Goal: Information Seeking & Learning: Learn about a topic

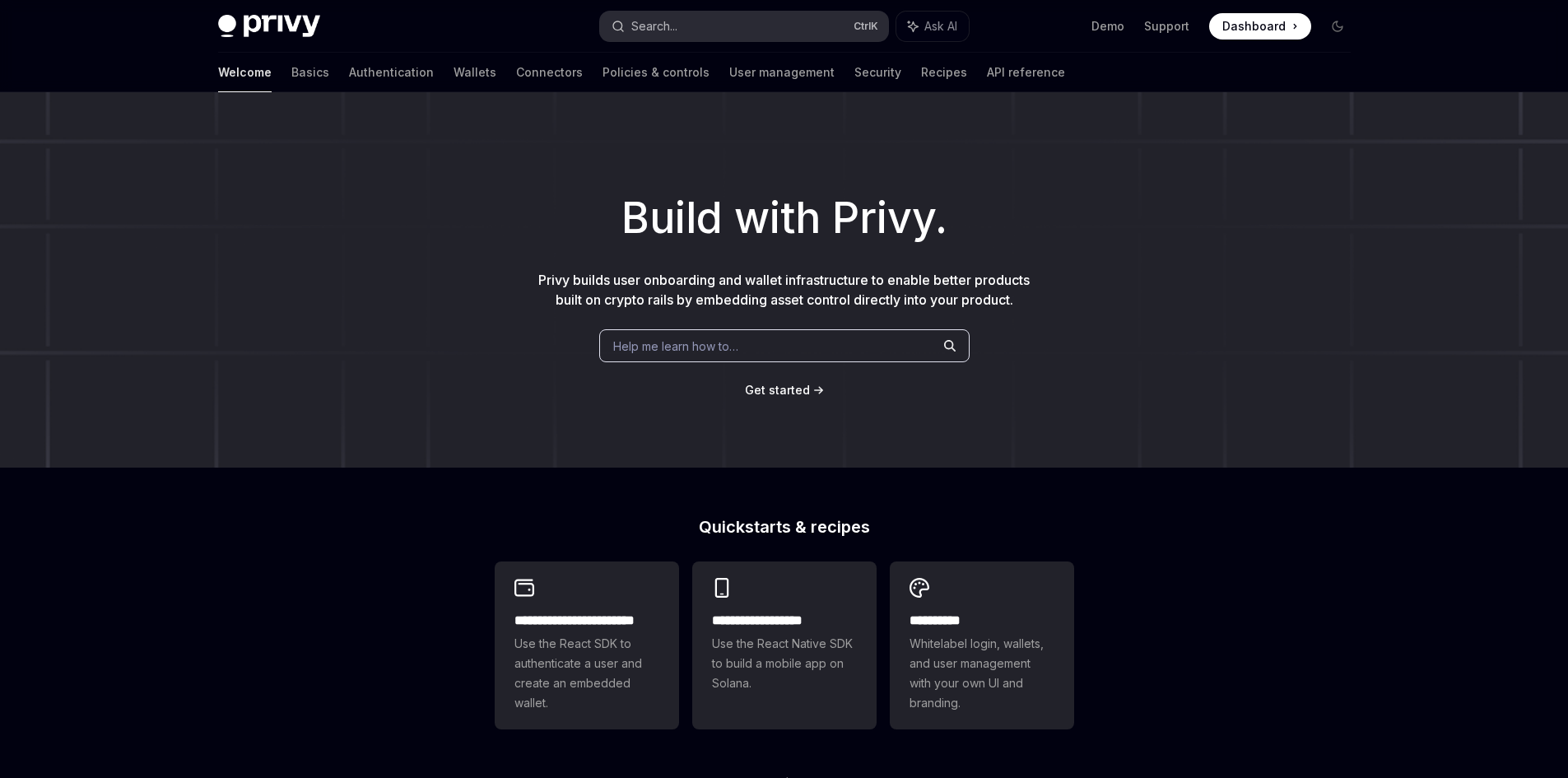
click at [696, 25] on button "Search... Ctrl K" at bounding box center [744, 26] width 288 height 30
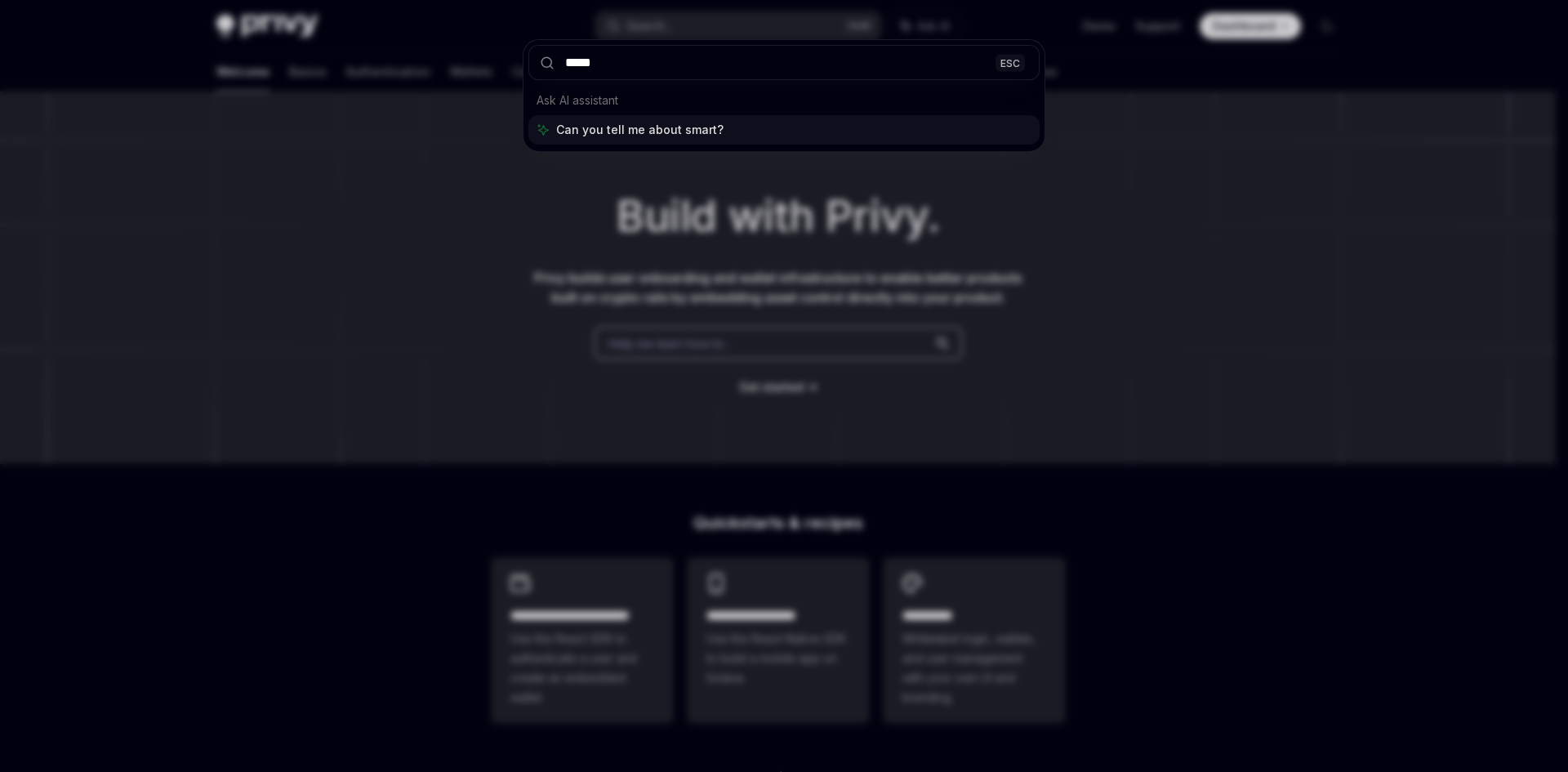
type input "*****"
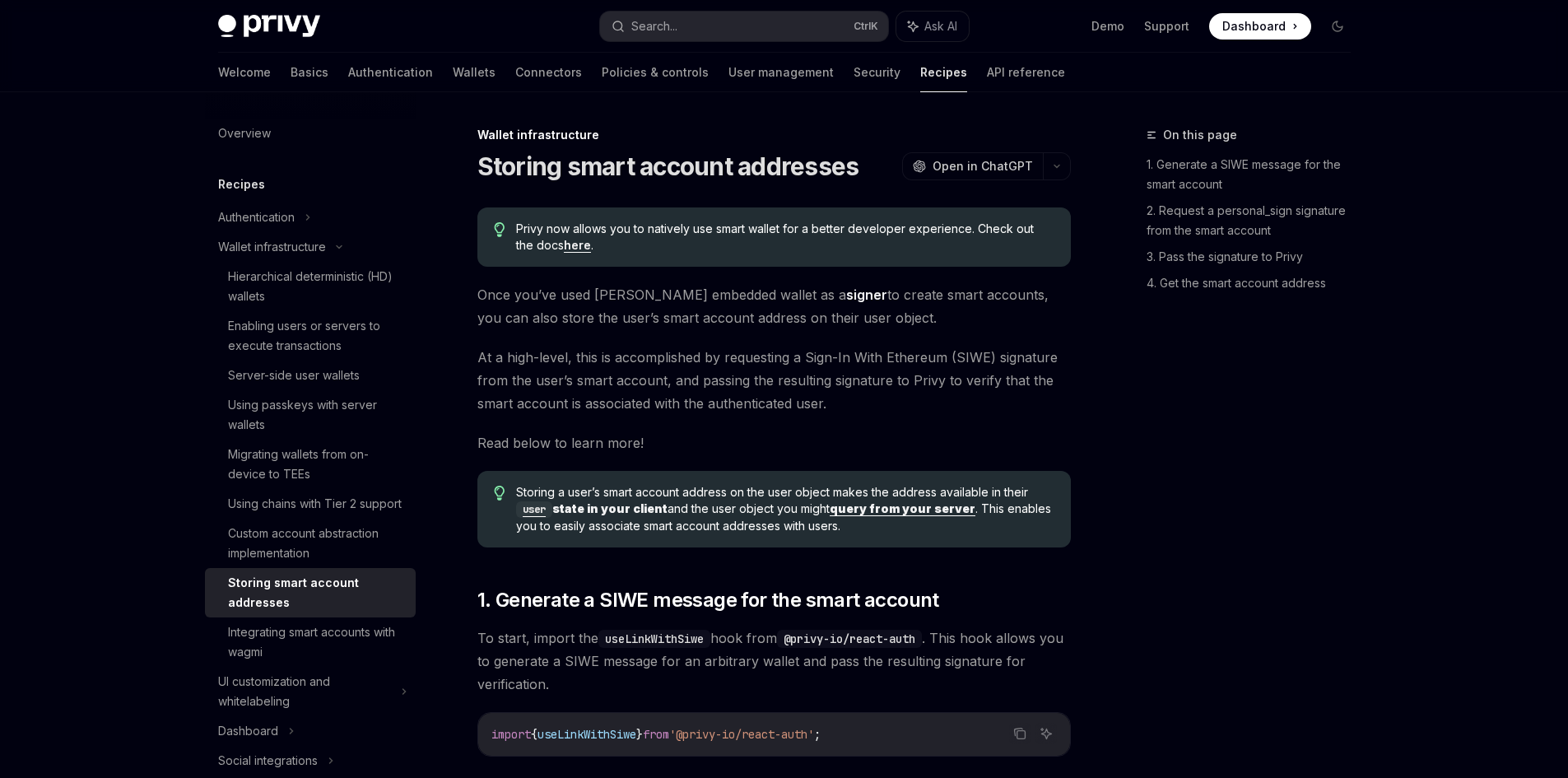
type textarea "*"
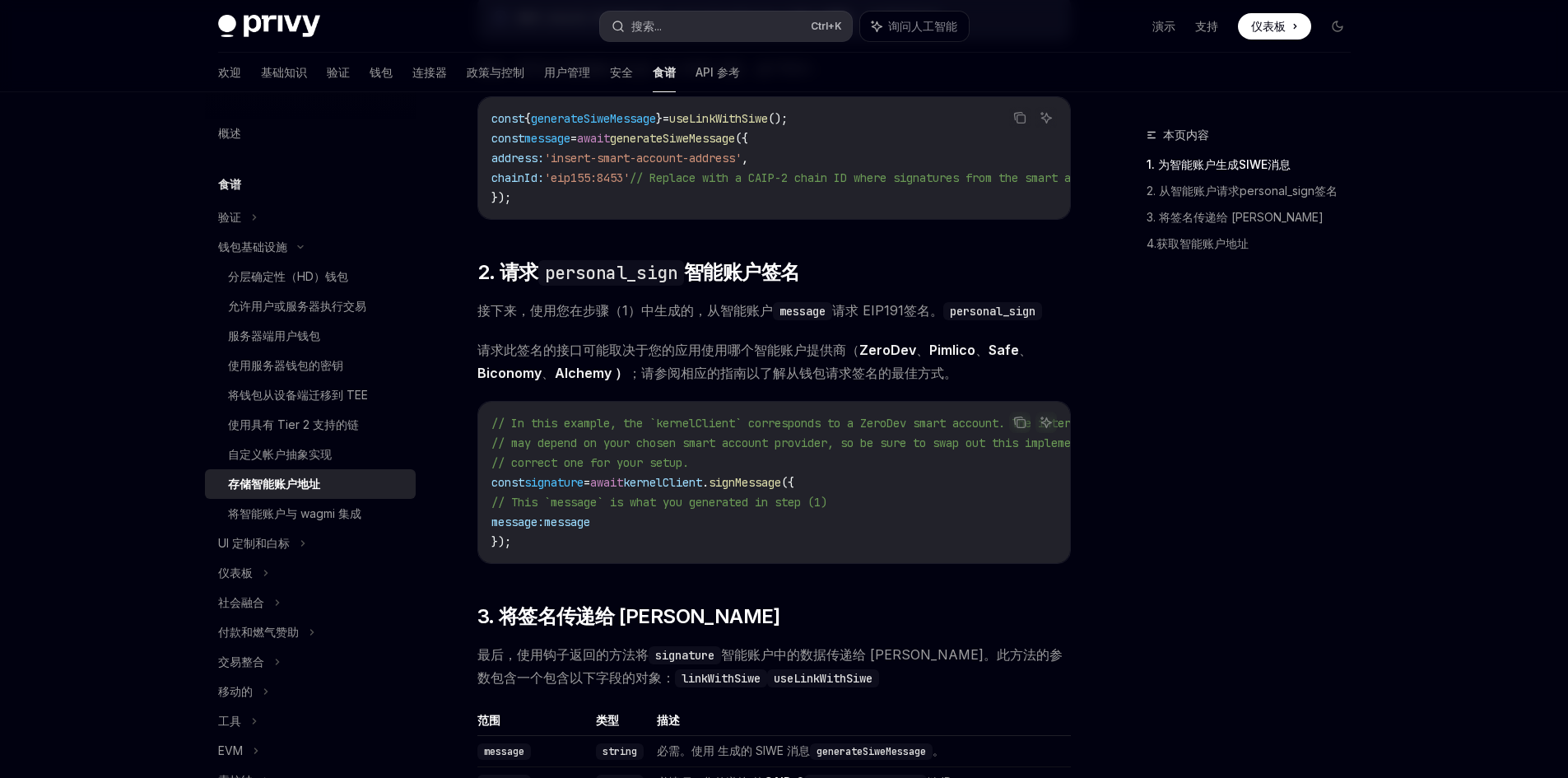
scroll to position [731, 0]
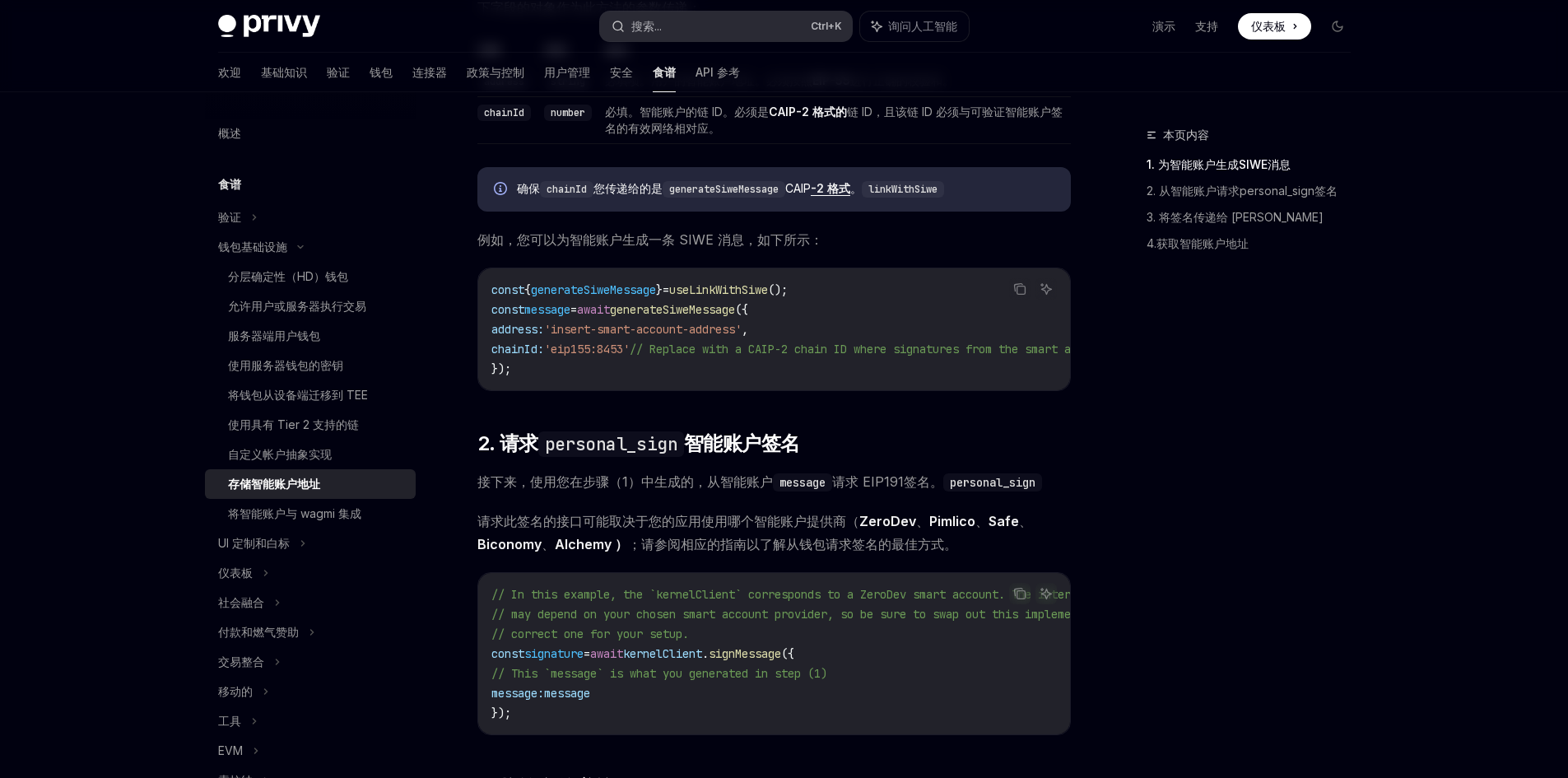
click at [662, 21] on font "搜索..." at bounding box center [647, 26] width 31 height 14
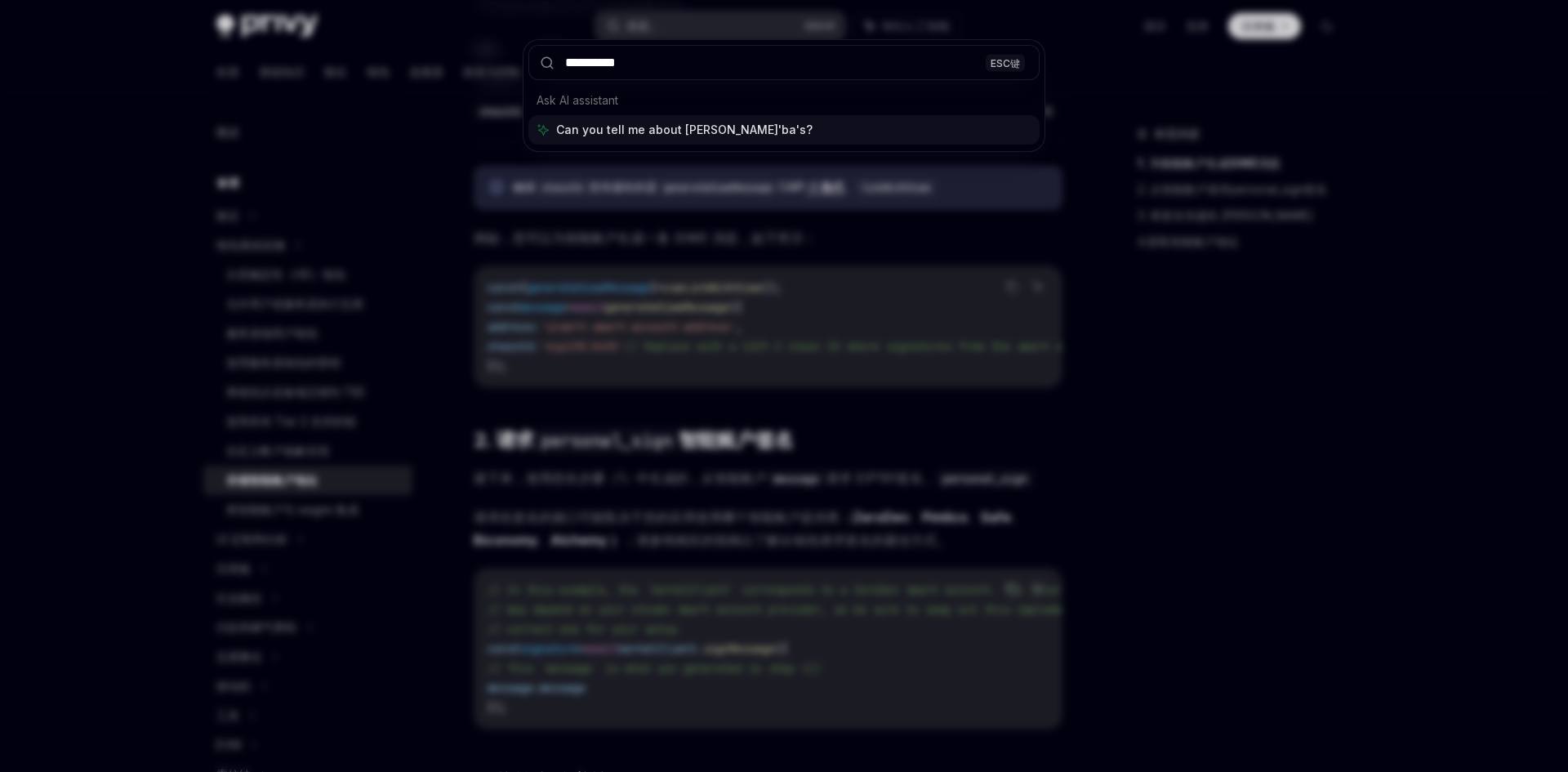
type input "********"
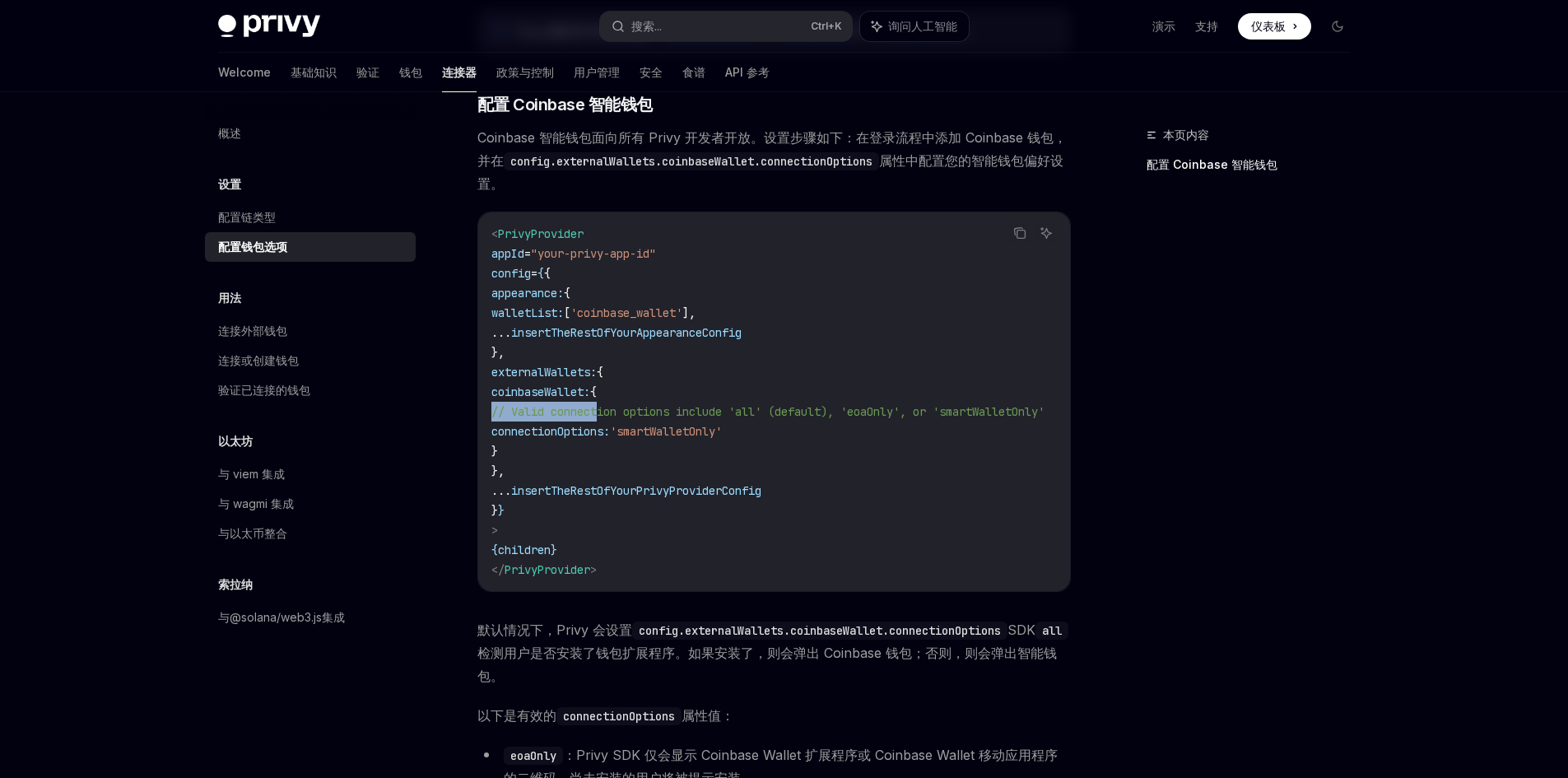
drag, startPoint x: 600, startPoint y: 425, endPoint x: 470, endPoint y: 434, distance: 130.3
click at [774, 482] on code "< PrivyProvider appId = "your-privy-app-id" config = { { appearance: { walletLi…" at bounding box center [787, 401] width 592 height 355
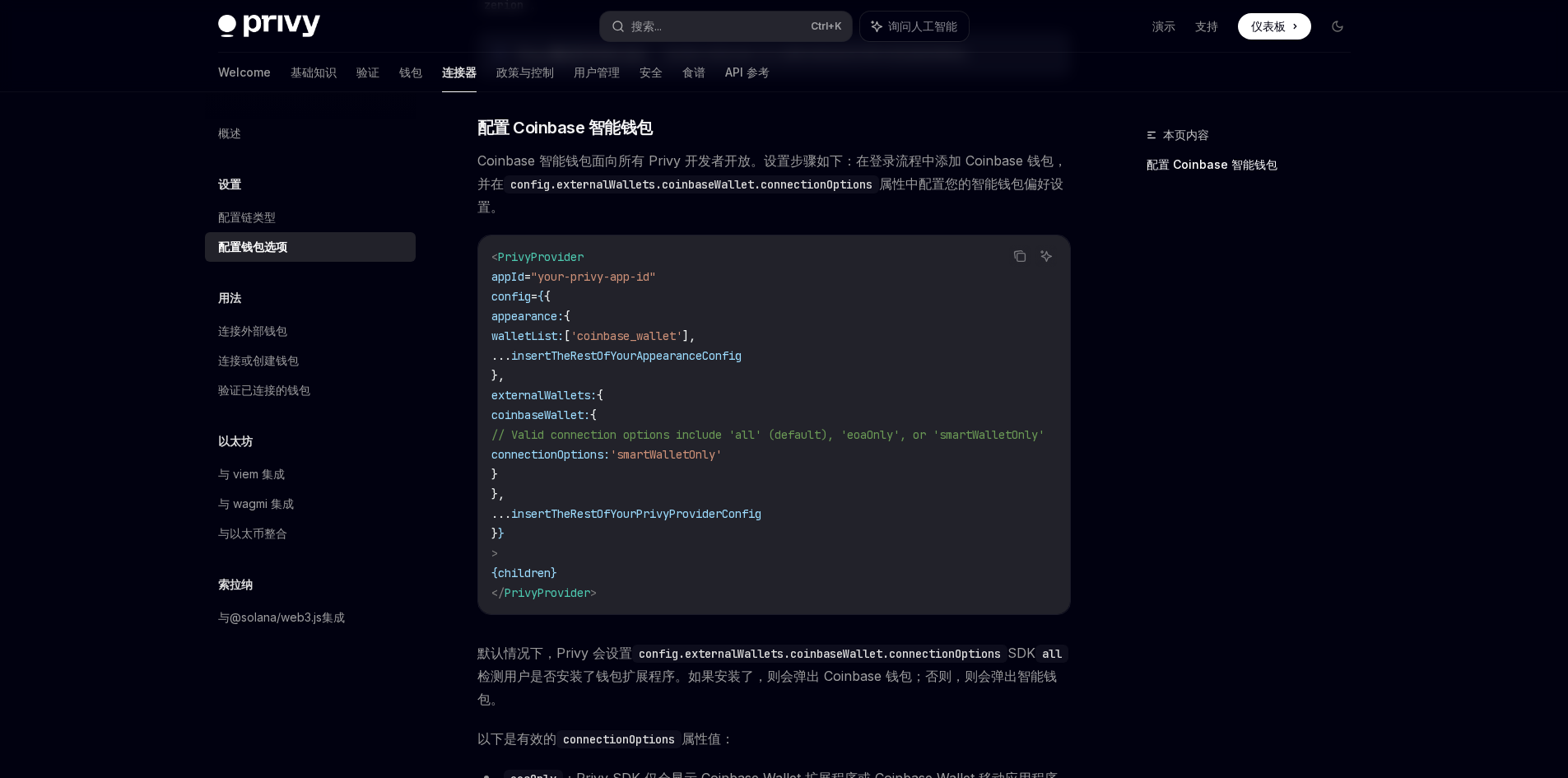
scroll to position [1456, 0]
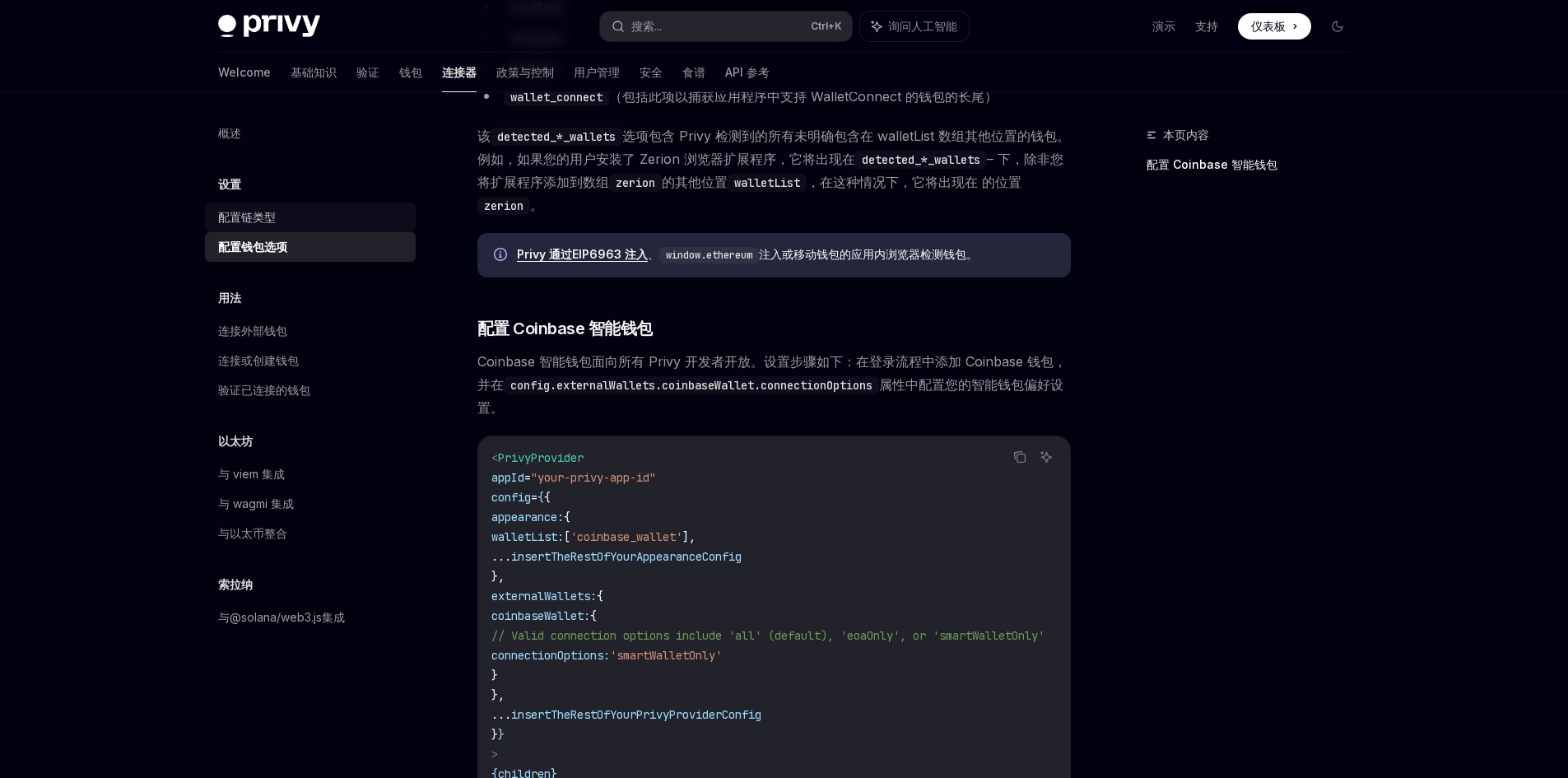
click at [269, 209] on div "配置链类型" at bounding box center [246, 217] width 57 height 20
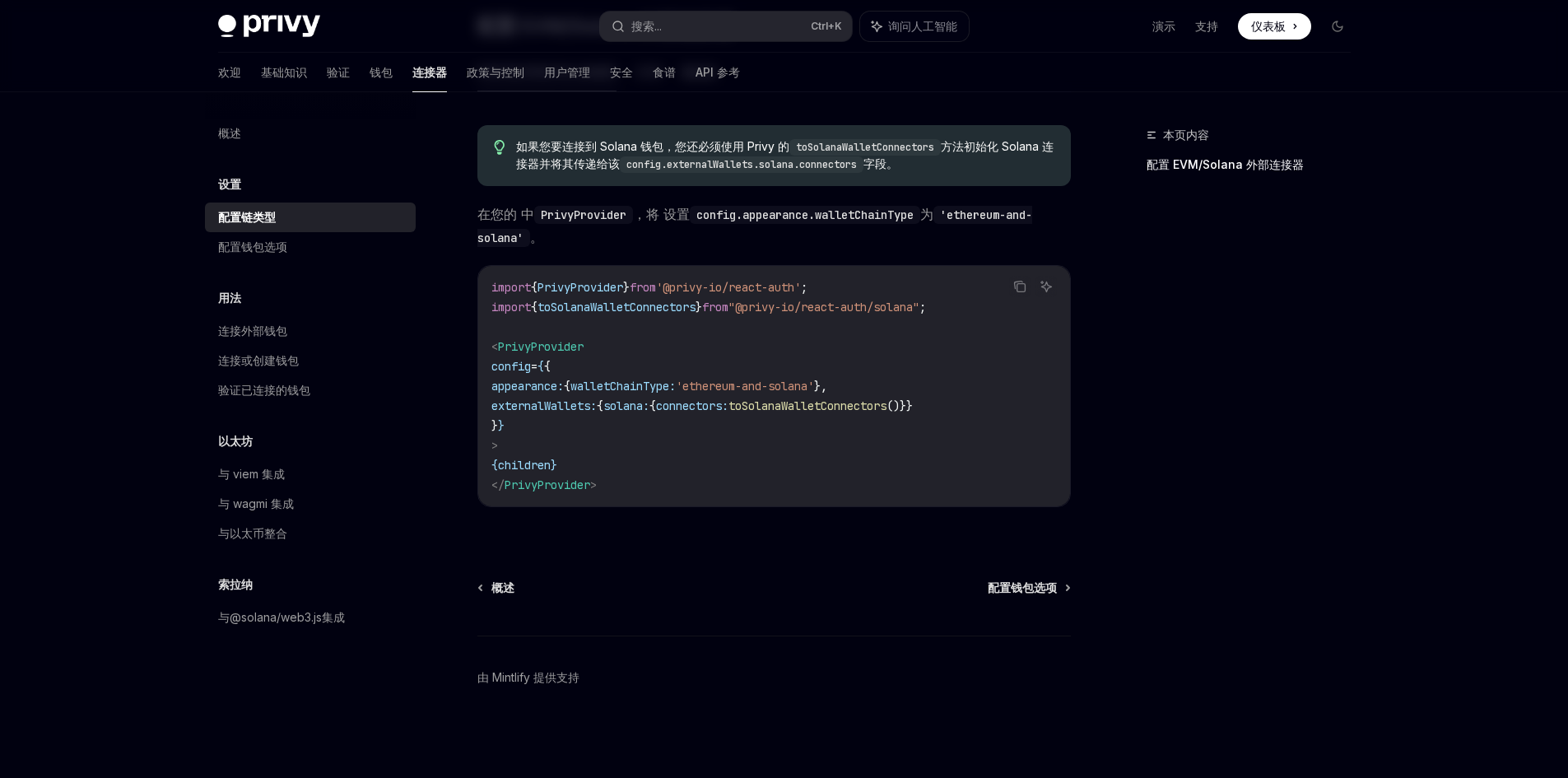
scroll to position [292, 0]
click at [255, 333] on font "连接外部钱包" at bounding box center [252, 330] width 69 height 14
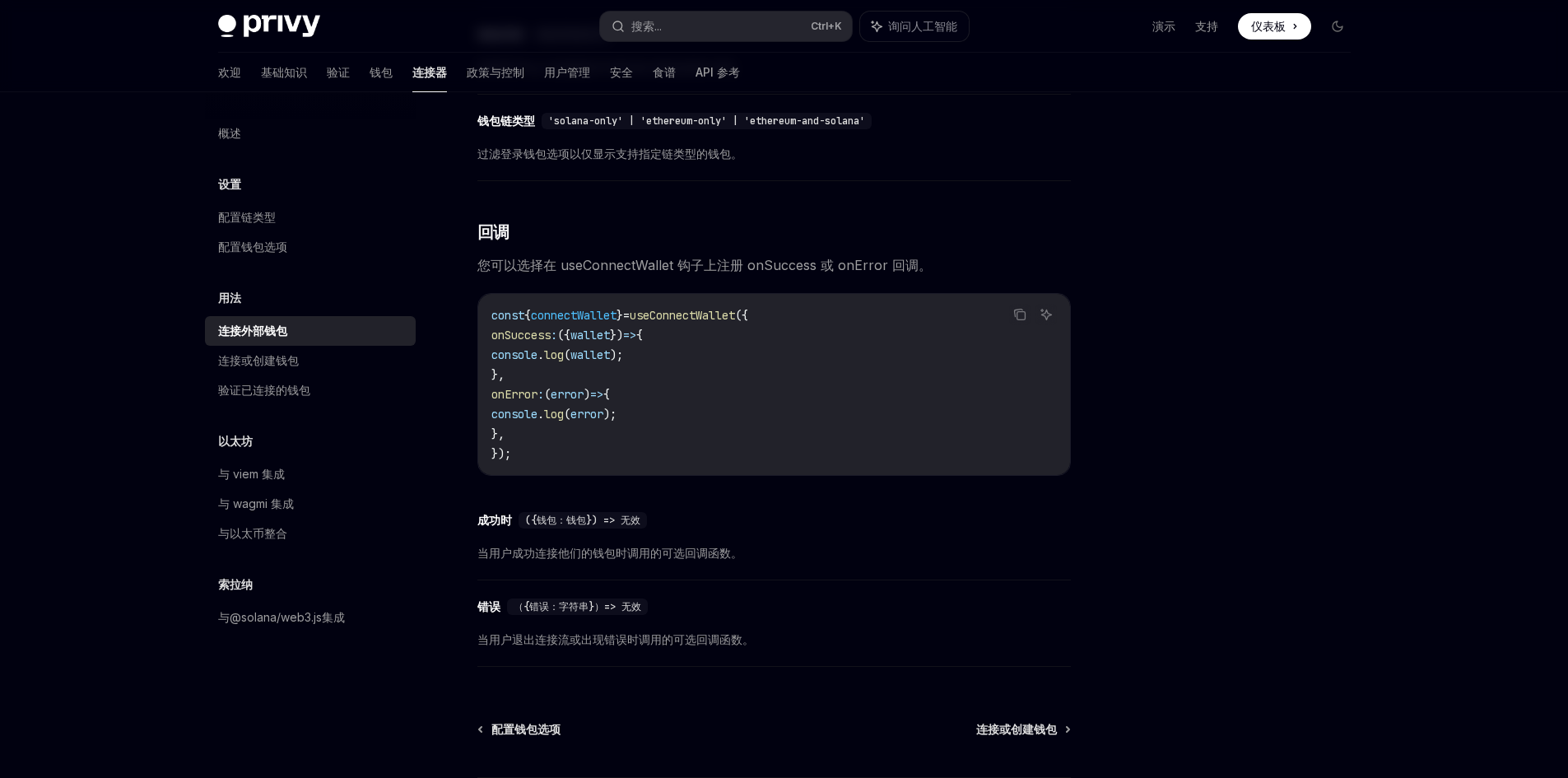
scroll to position [906, 0]
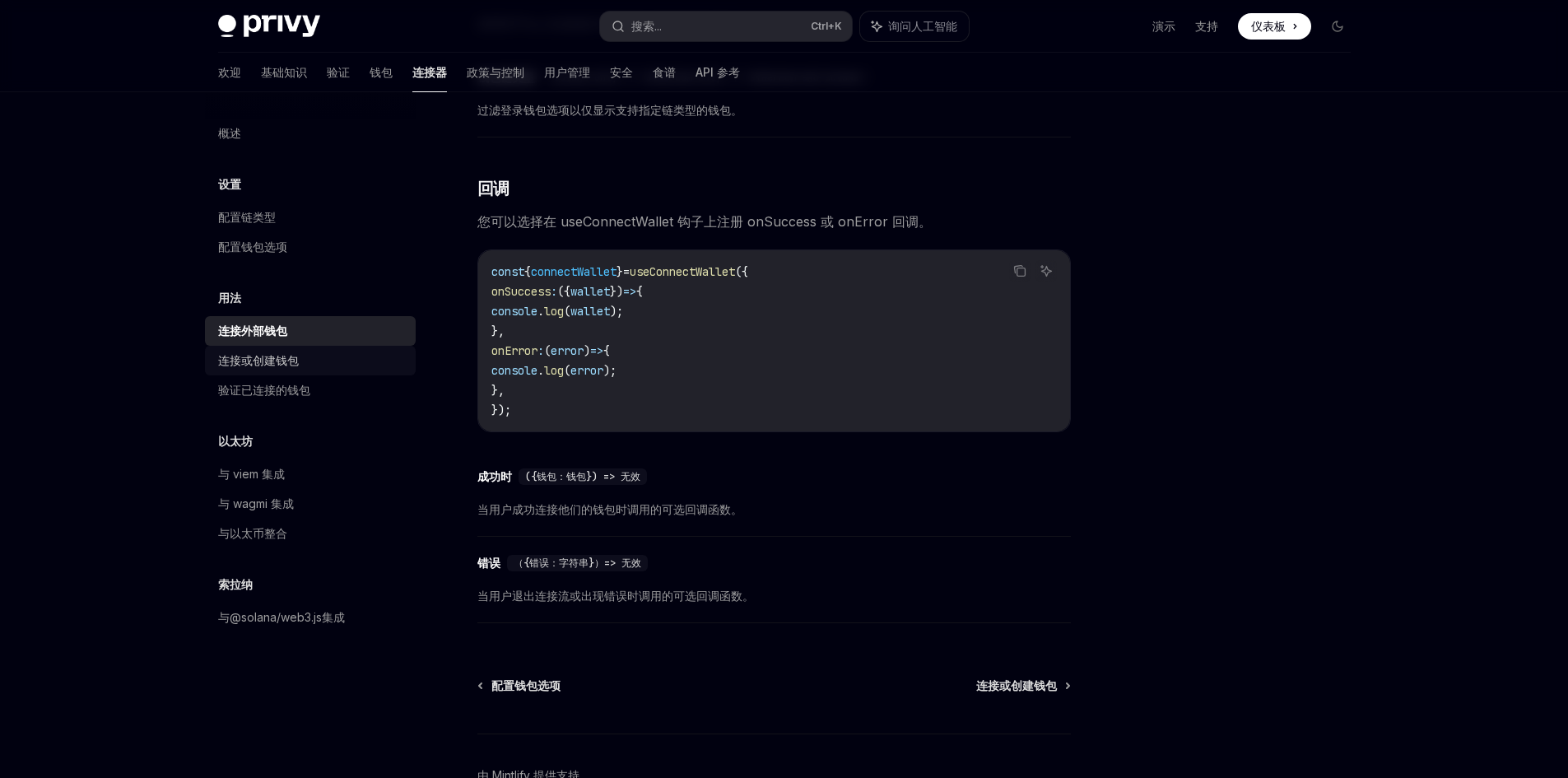
click at [277, 357] on font "连接或创建钱包" at bounding box center [258, 360] width 80 height 14
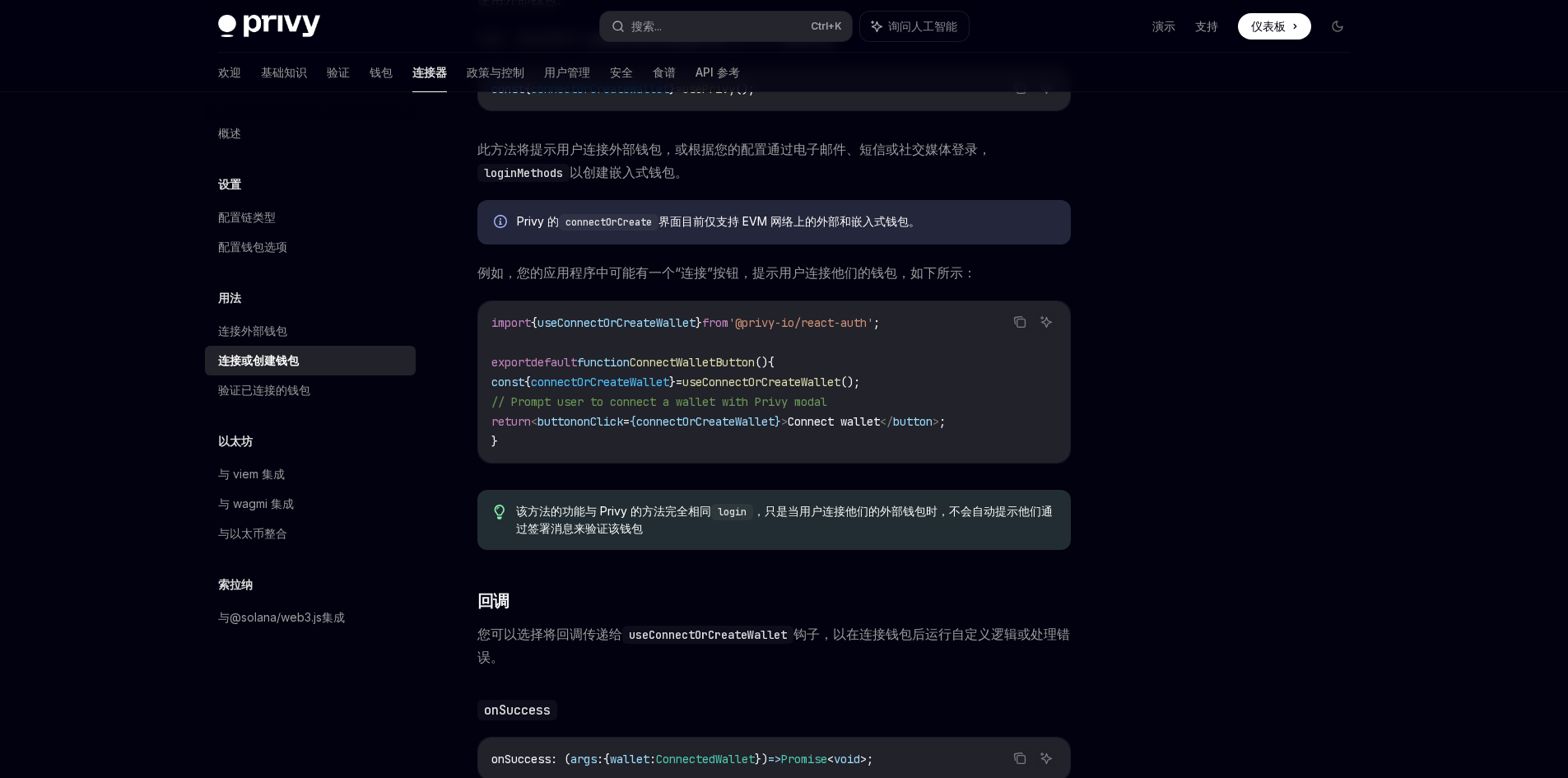
scroll to position [576, 0]
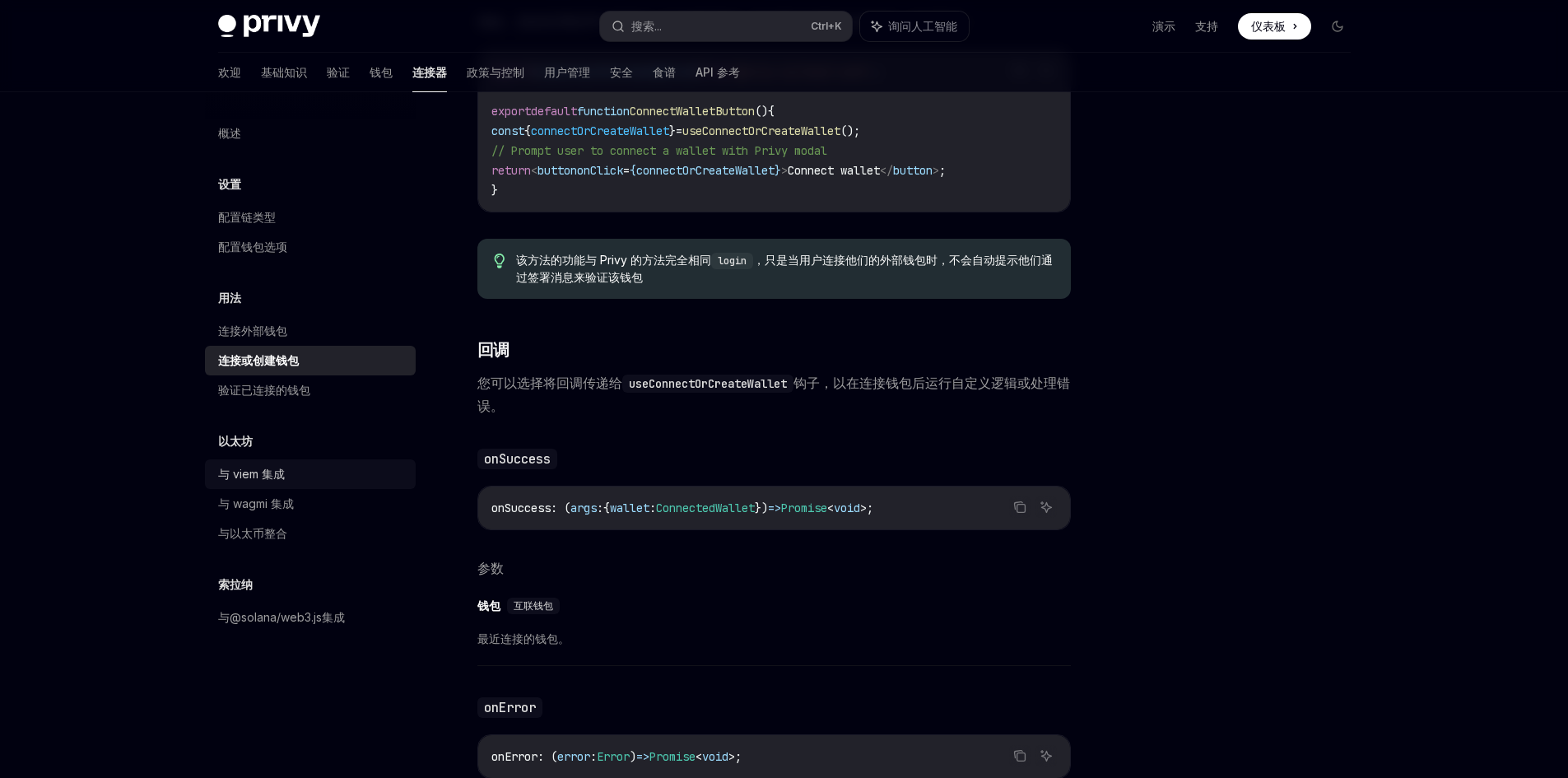
click at [290, 478] on div "与 viem 集成" at bounding box center [312, 473] width 187 height 20
type textarea "*"
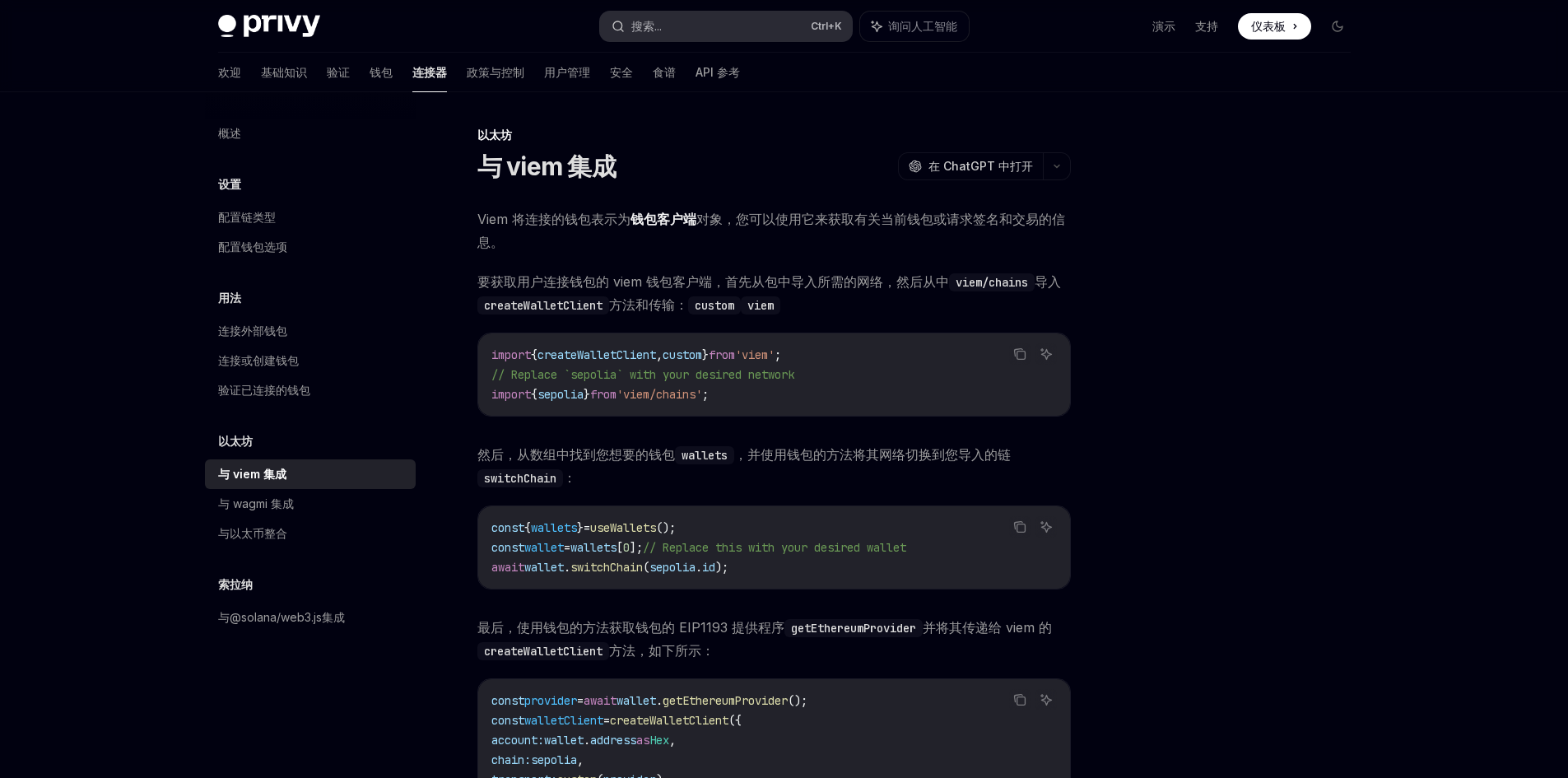
click at [696, 24] on button "搜索... Ctrl +K" at bounding box center [726, 26] width 252 height 30
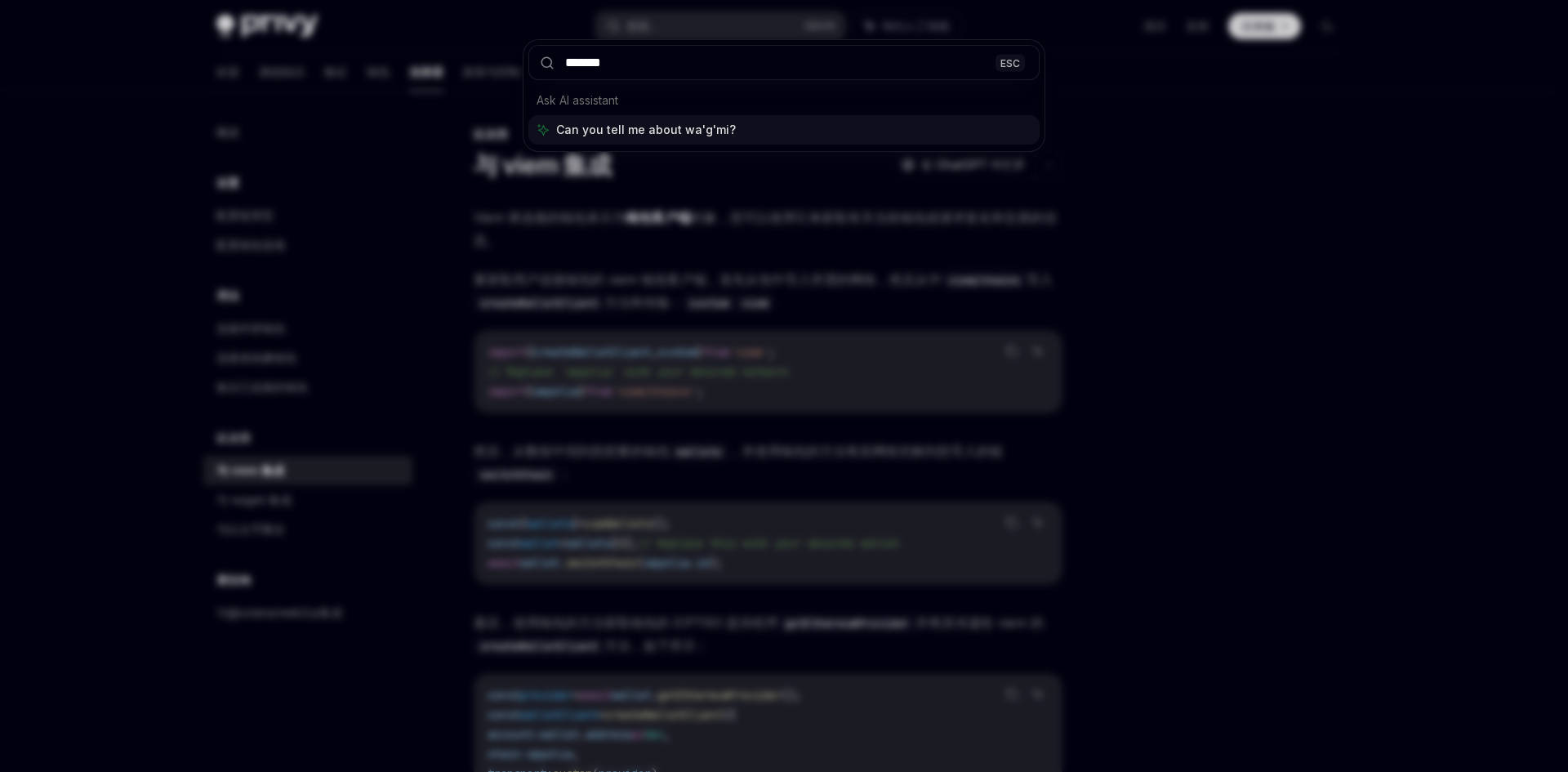
type input "*****"
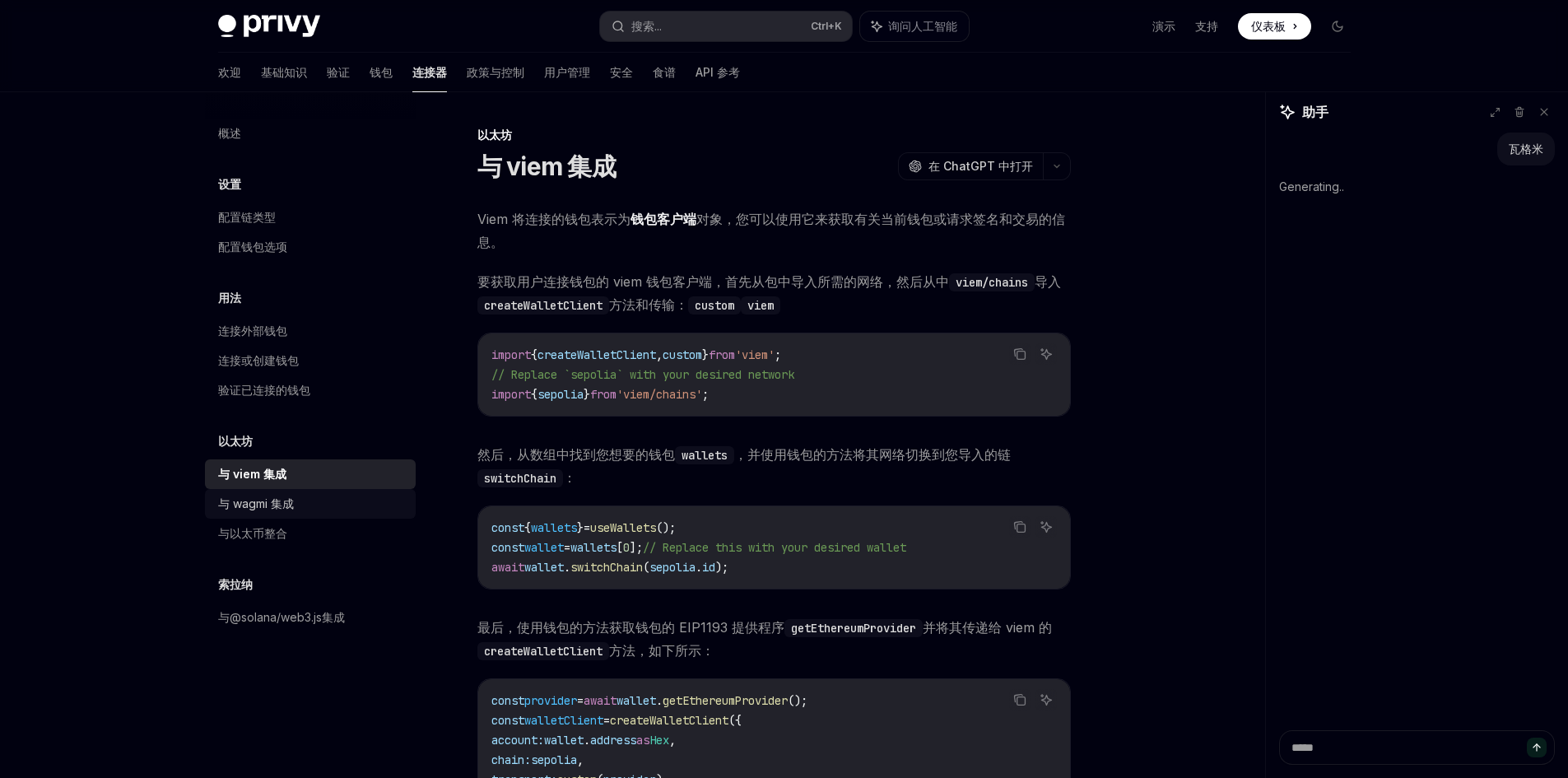
click at [298, 510] on div "与 wagmi 集成" at bounding box center [312, 503] width 187 height 20
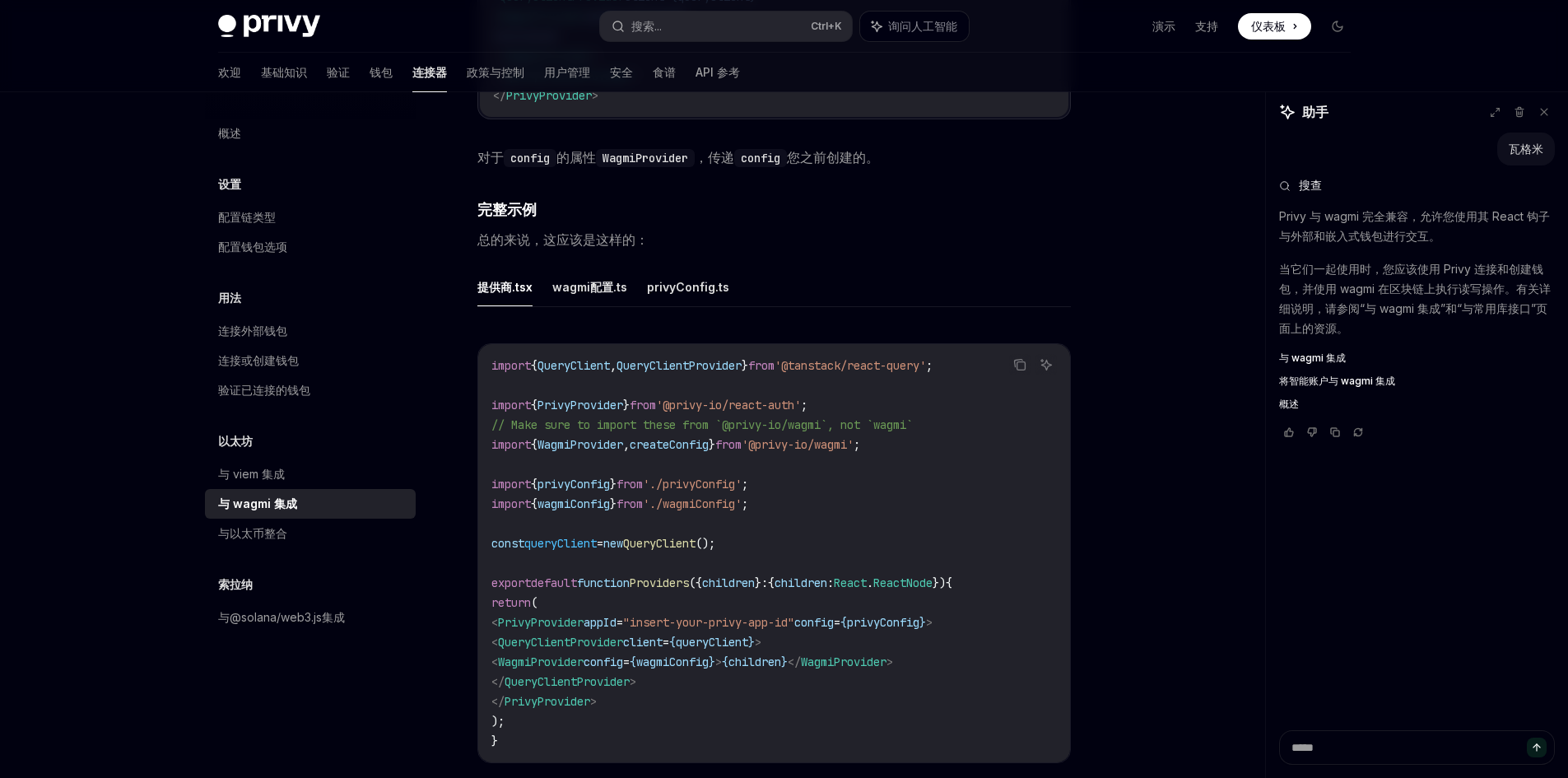
scroll to position [2717, 0]
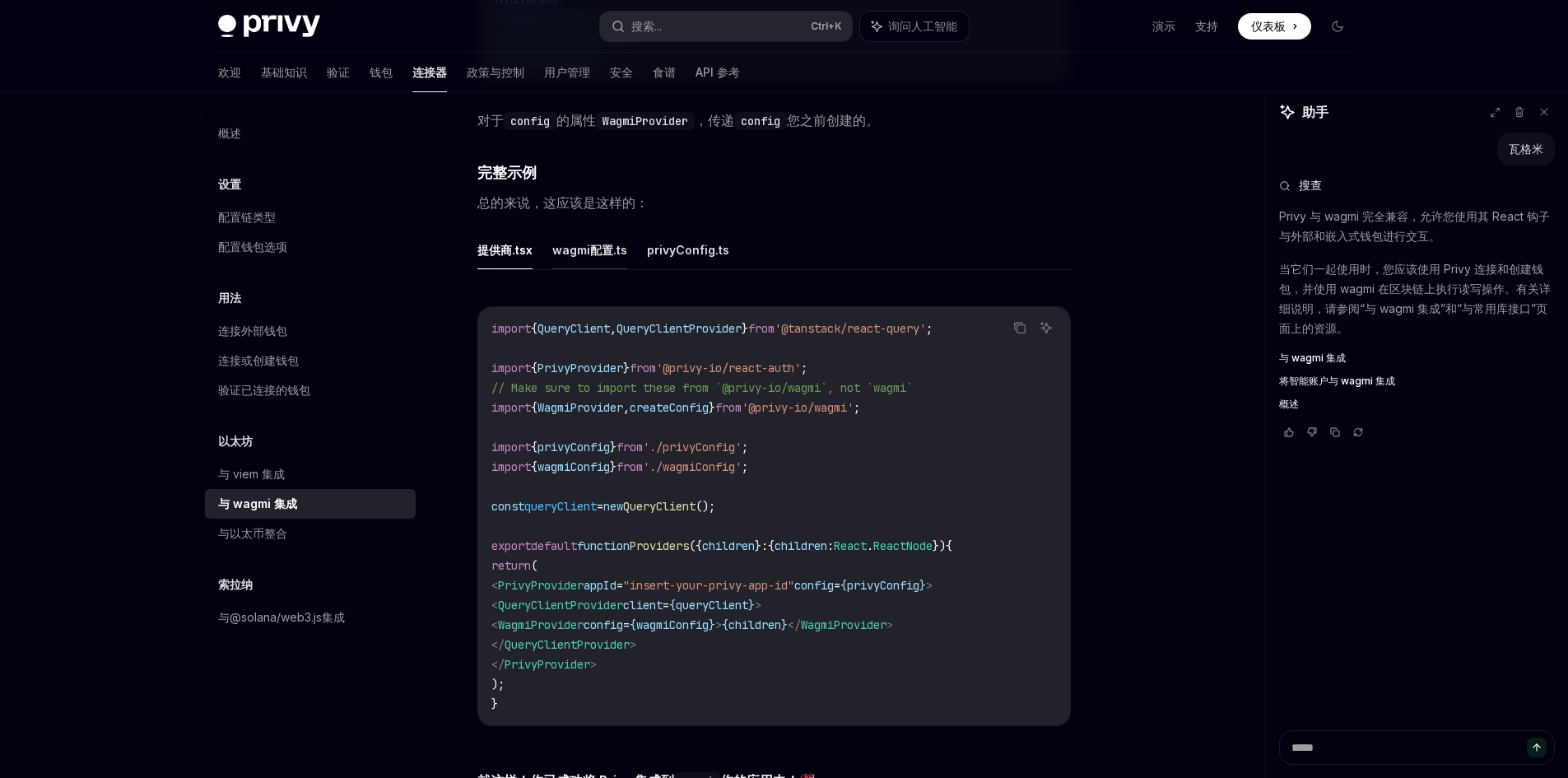
click at [591, 255] on font "wagmi配置.ts" at bounding box center [590, 250] width 75 height 14
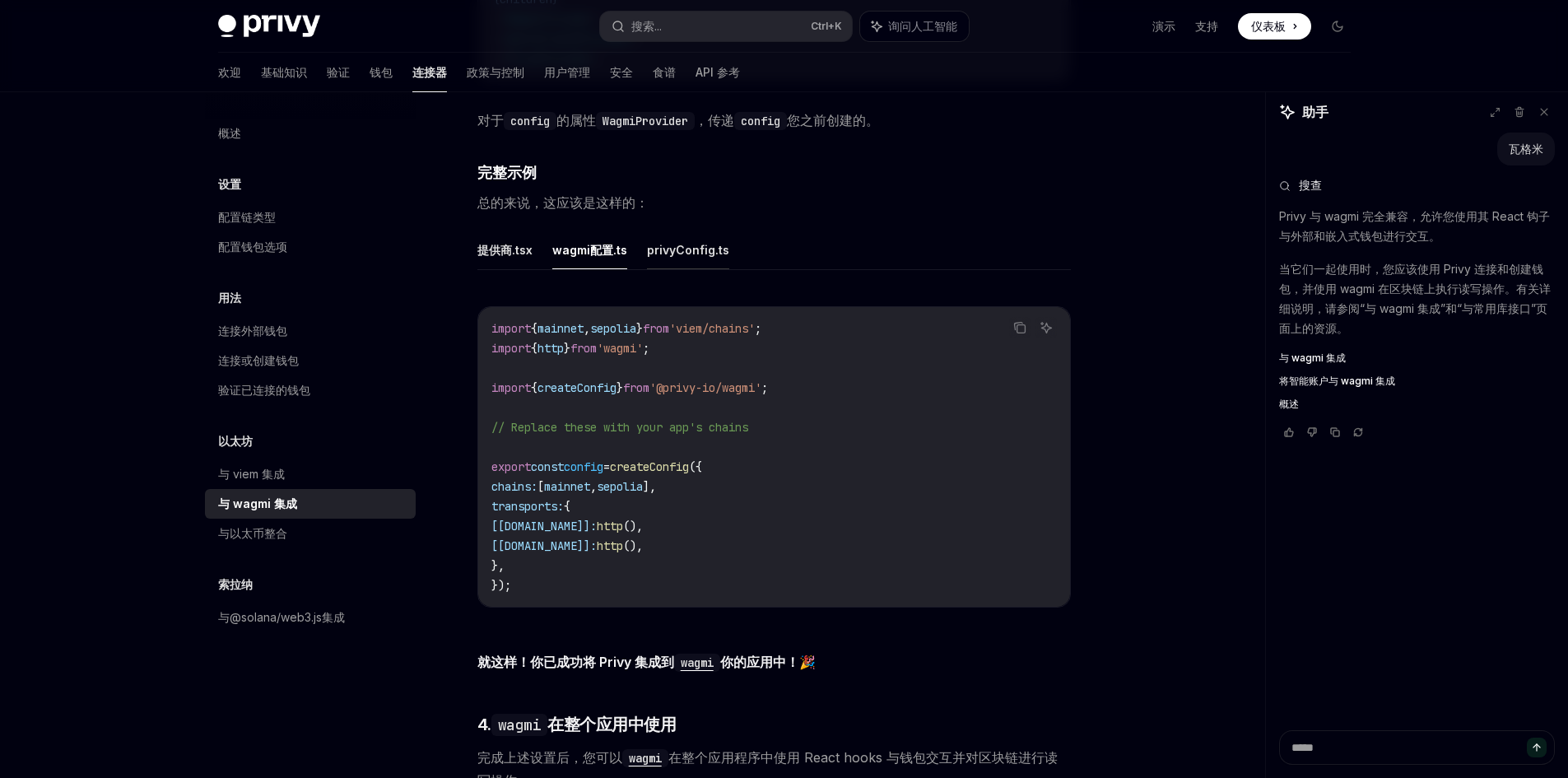
click at [695, 255] on font "privyConfig.ts" at bounding box center [688, 250] width 82 height 14
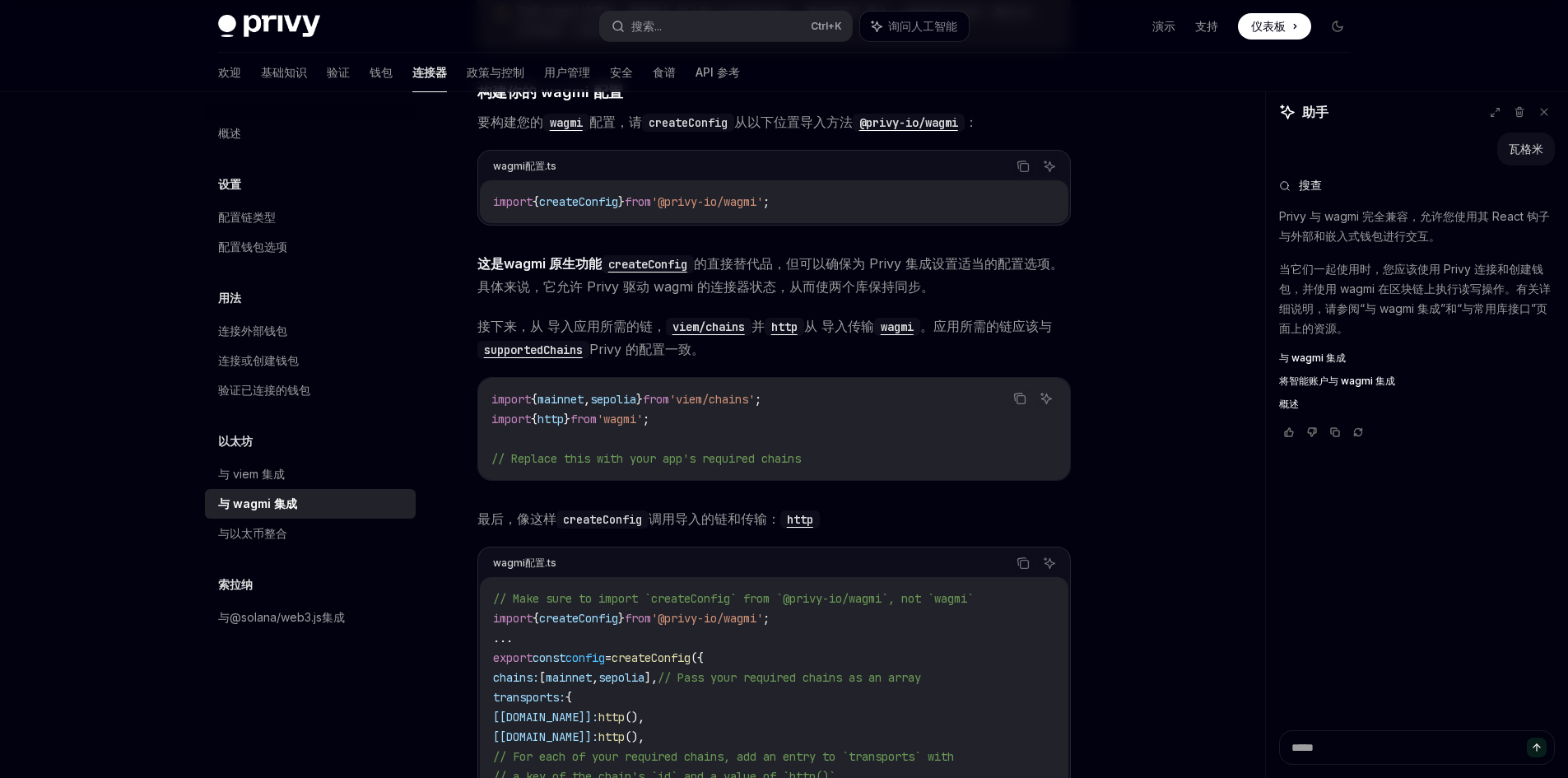
scroll to position [1090, 0]
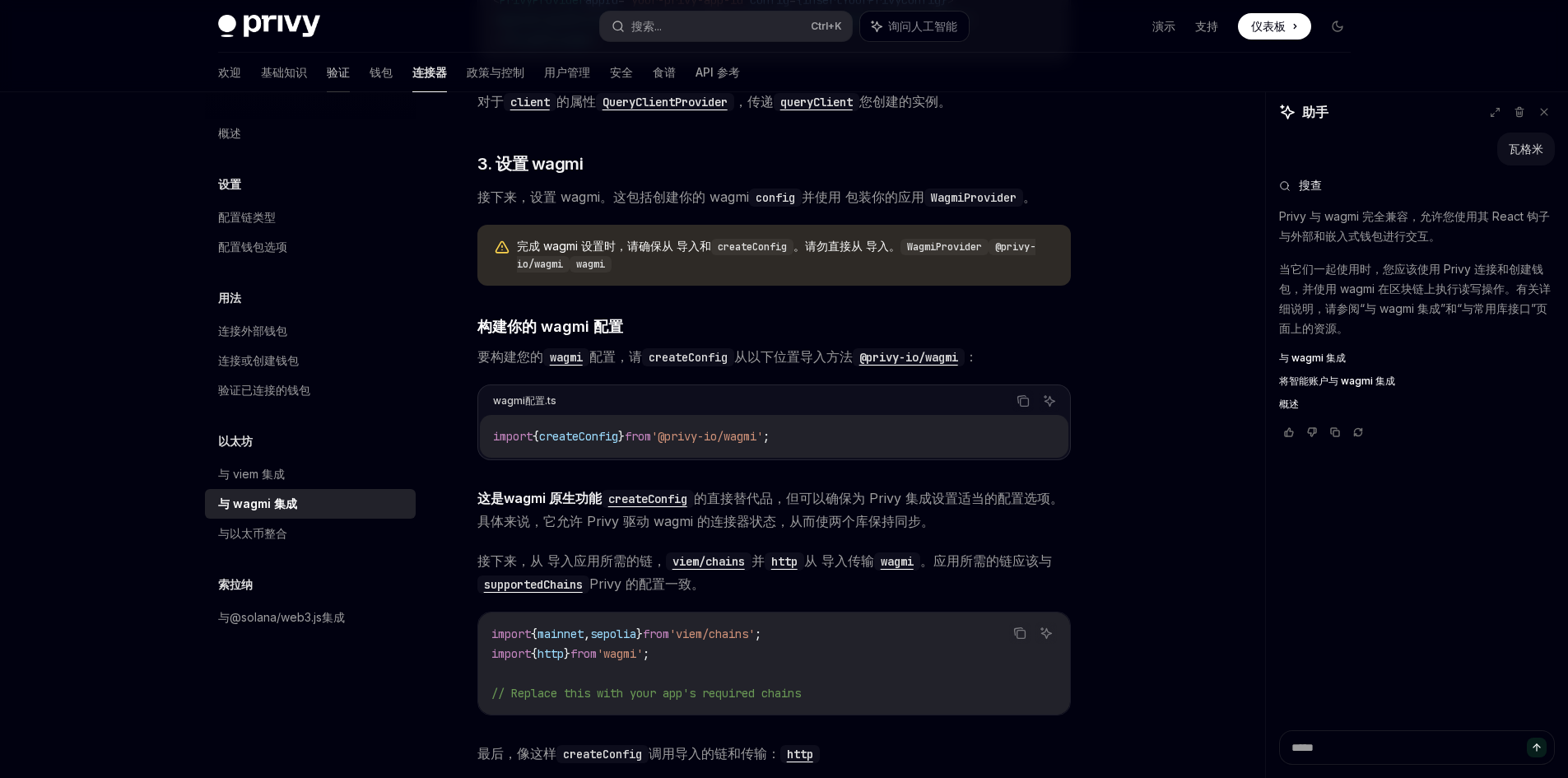
click at [327, 72] on font "验证" at bounding box center [338, 72] width 23 height 14
type textarea "*"
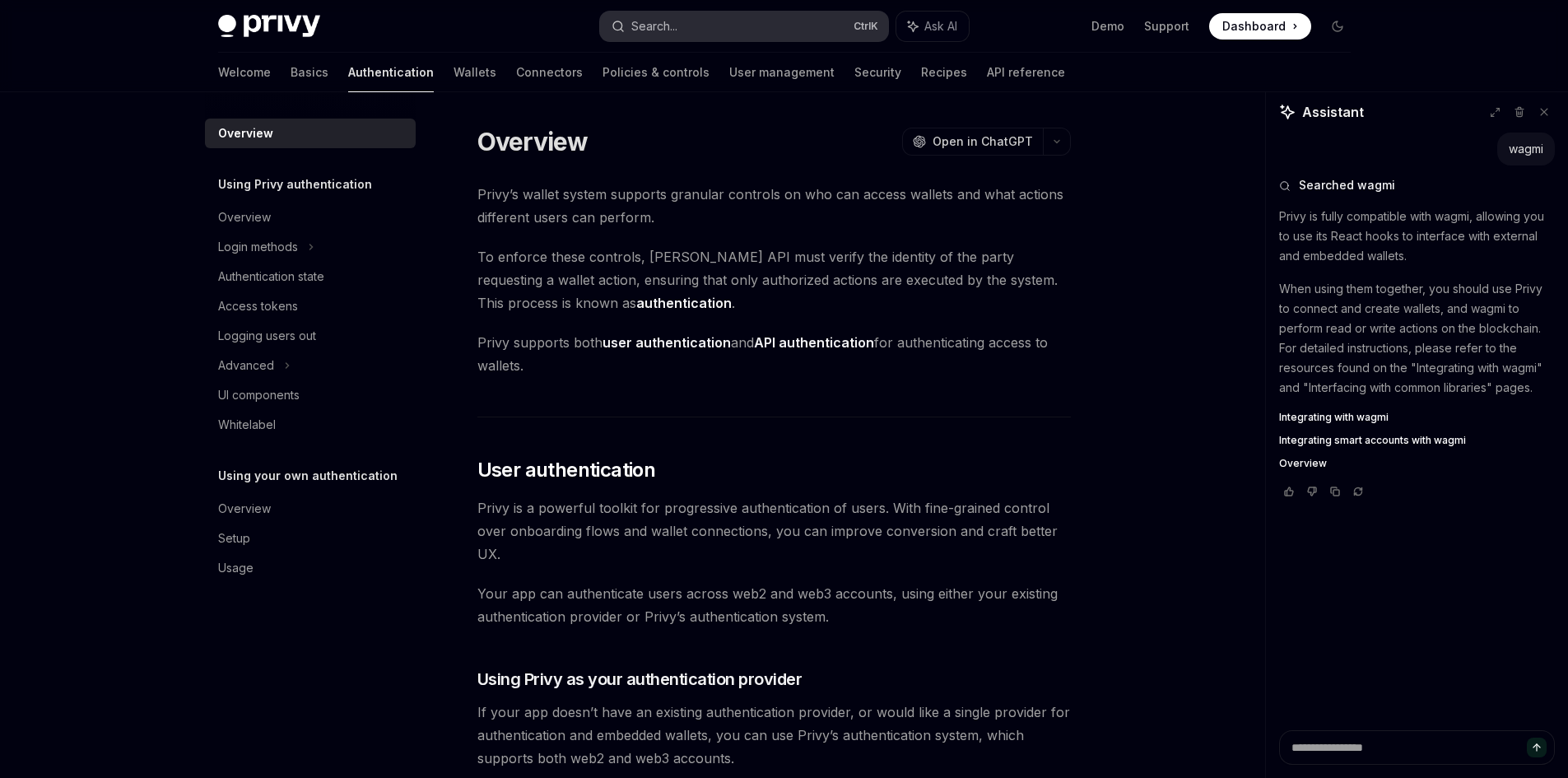
click at [713, 35] on button "Search... Ctrl K" at bounding box center [744, 26] width 288 height 30
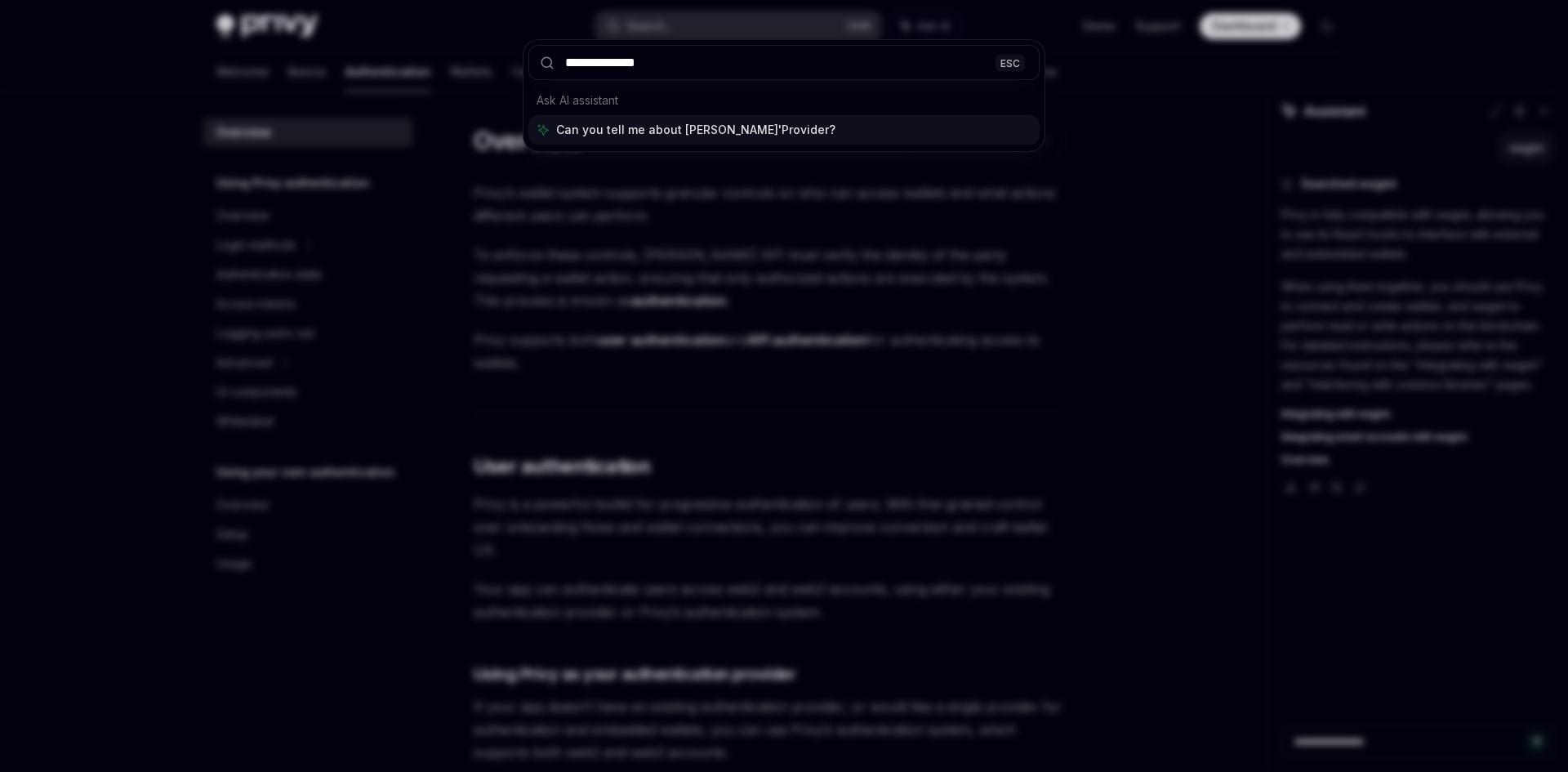
type input "**********"
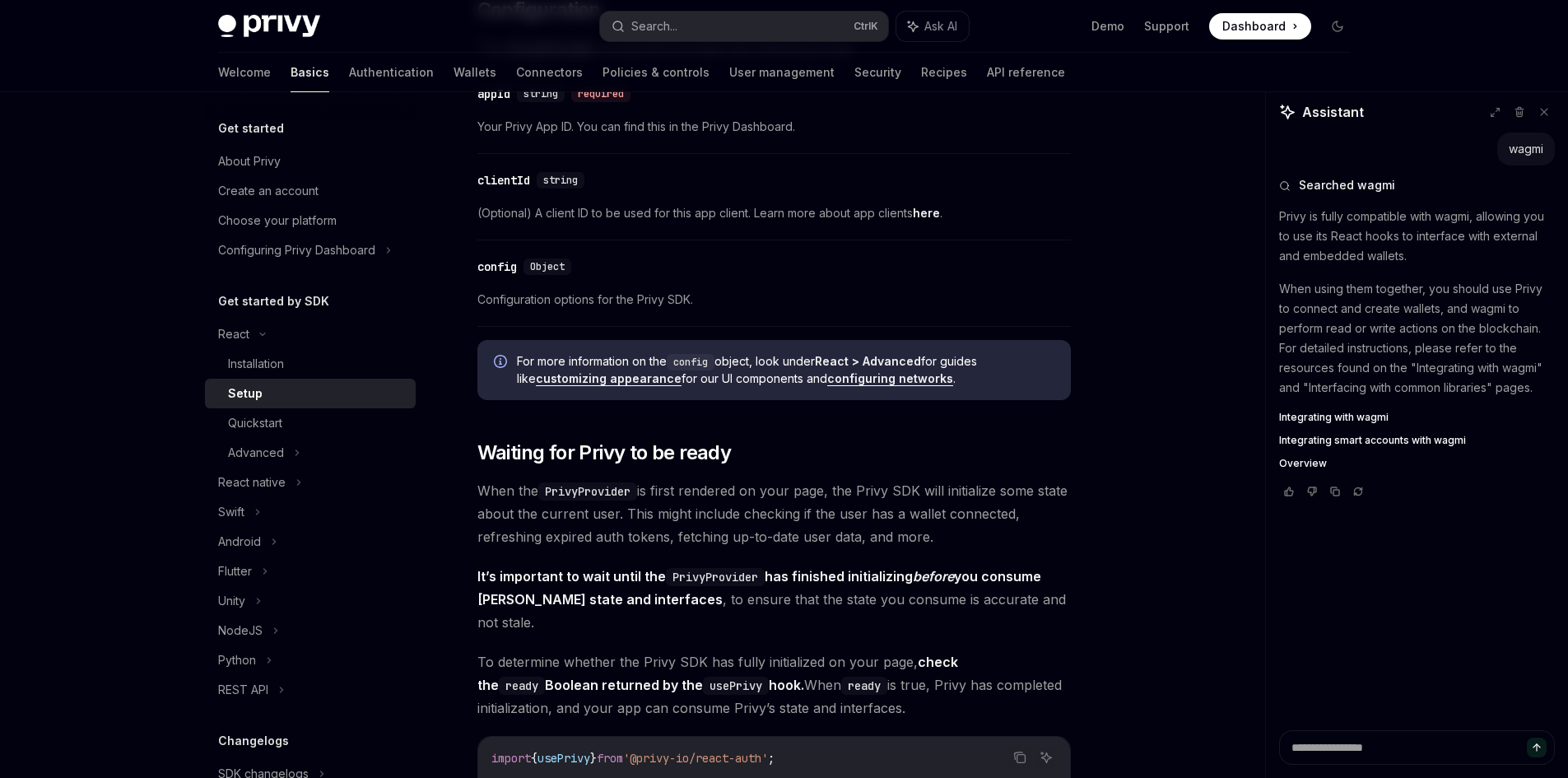
scroll to position [1061, 0]
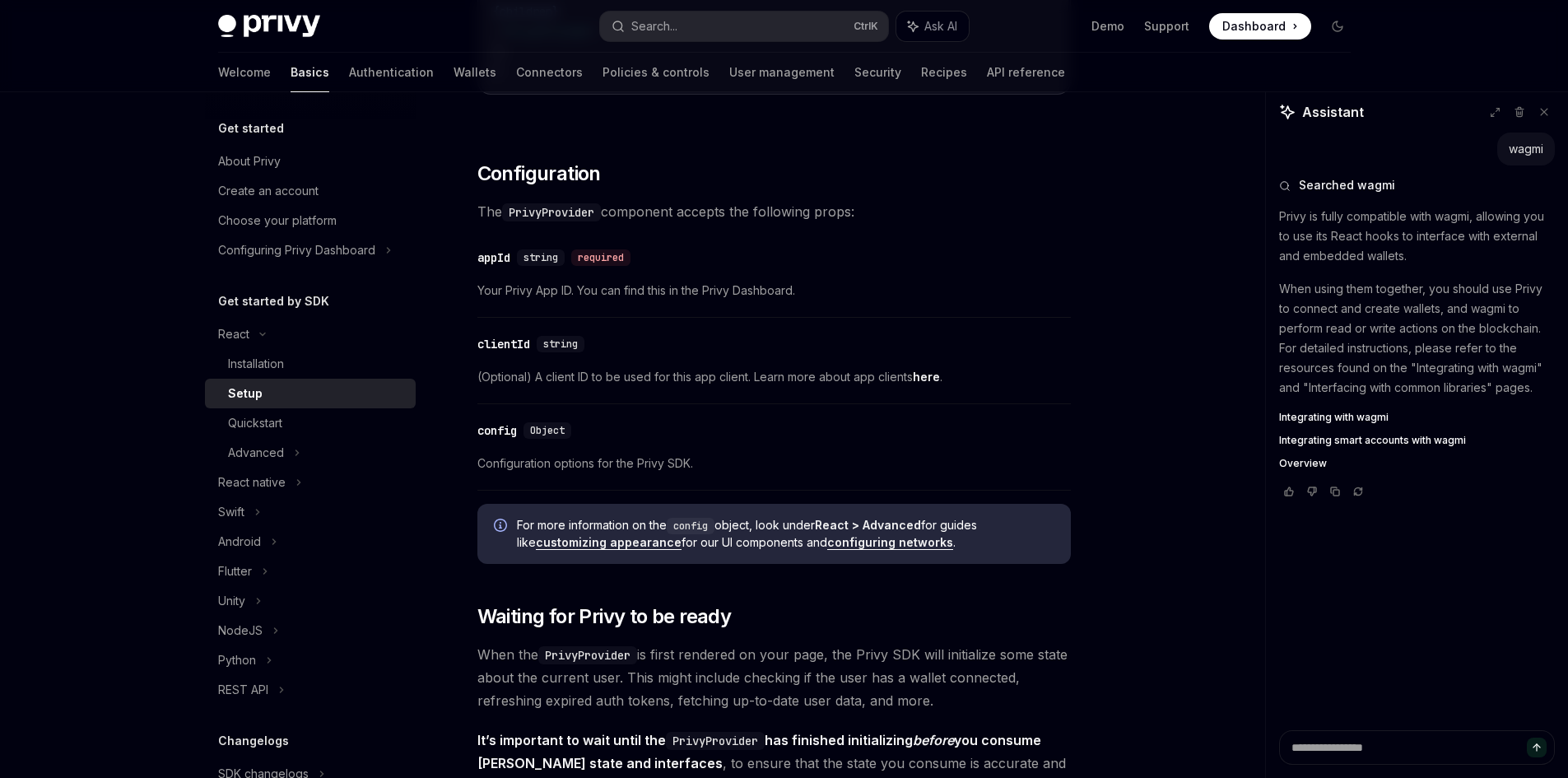
click at [890, 543] on link "configuring networks" at bounding box center [890, 542] width 126 height 15
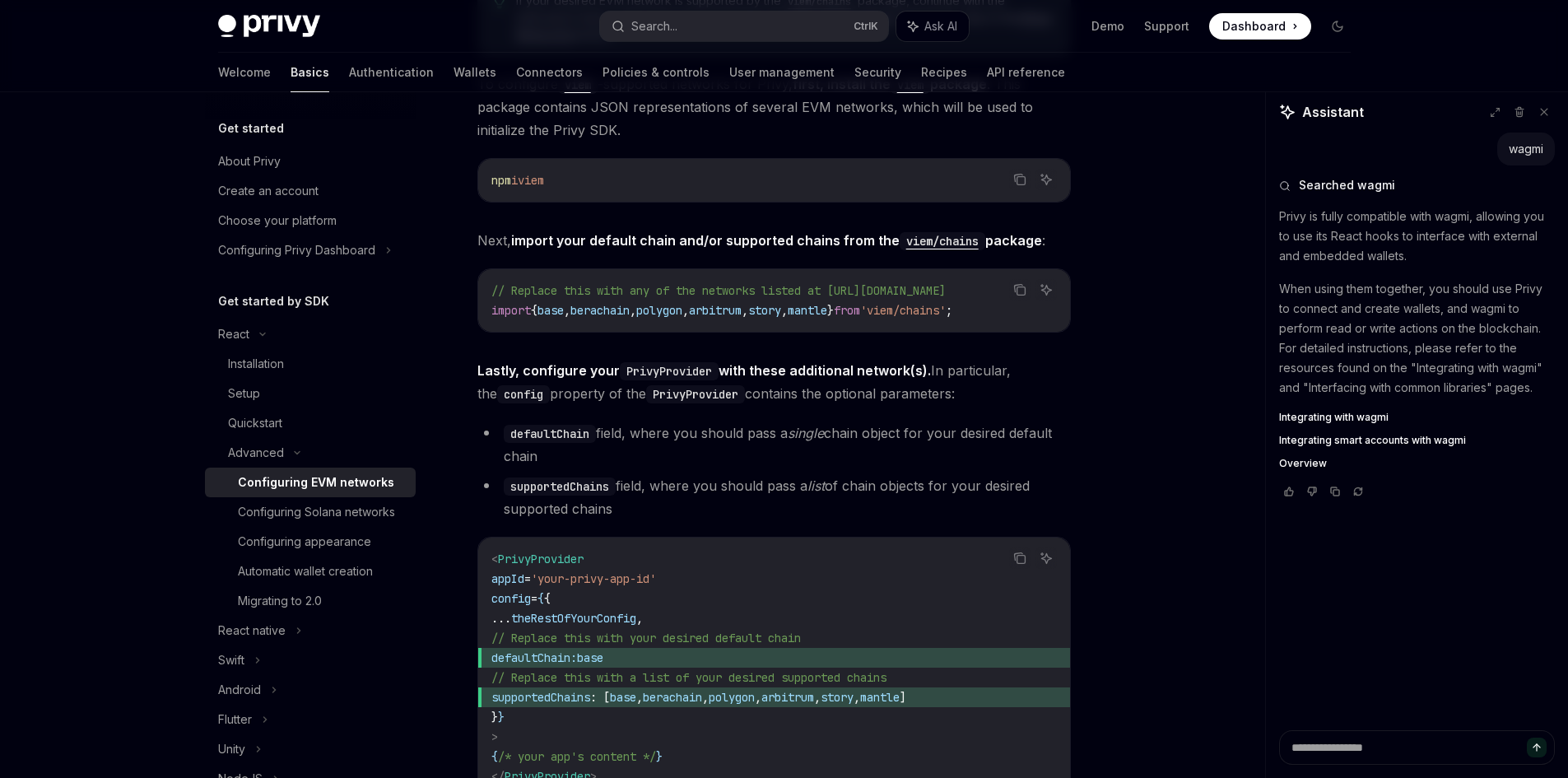
scroll to position [2141, 0]
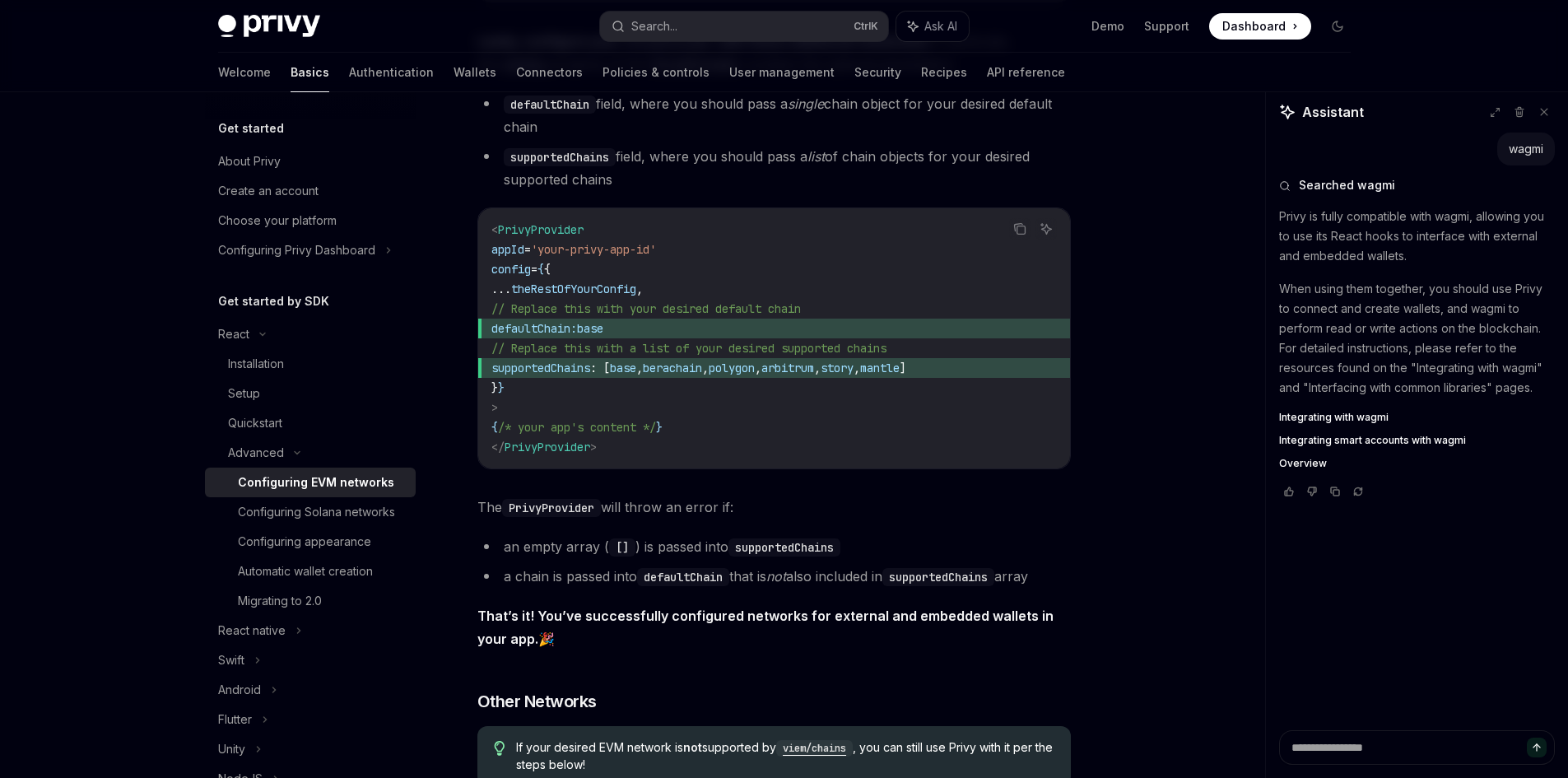
click at [619, 289] on span "theRestOfYourConfig" at bounding box center [573, 288] width 125 height 15
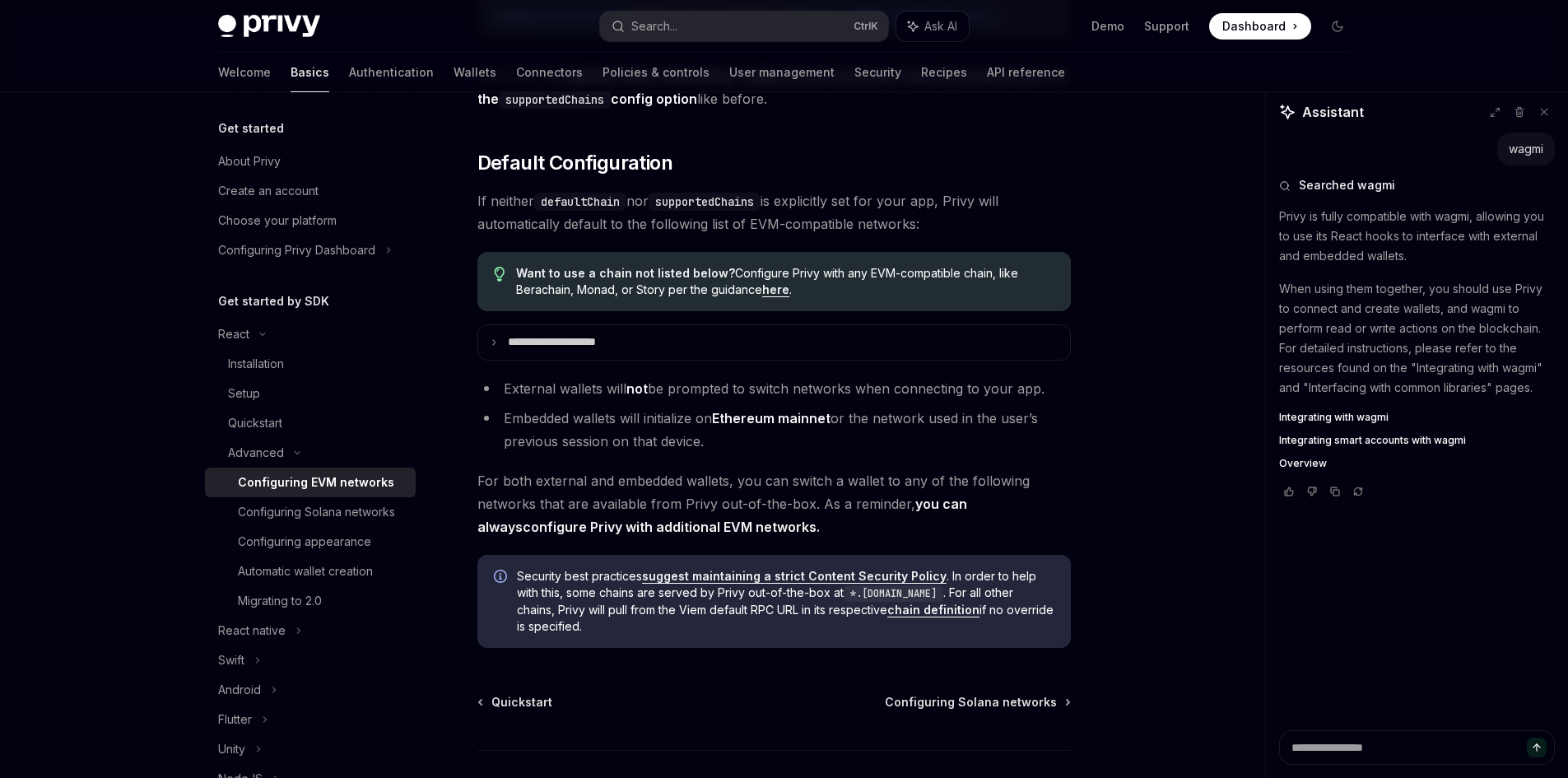
scroll to position [4182, 0]
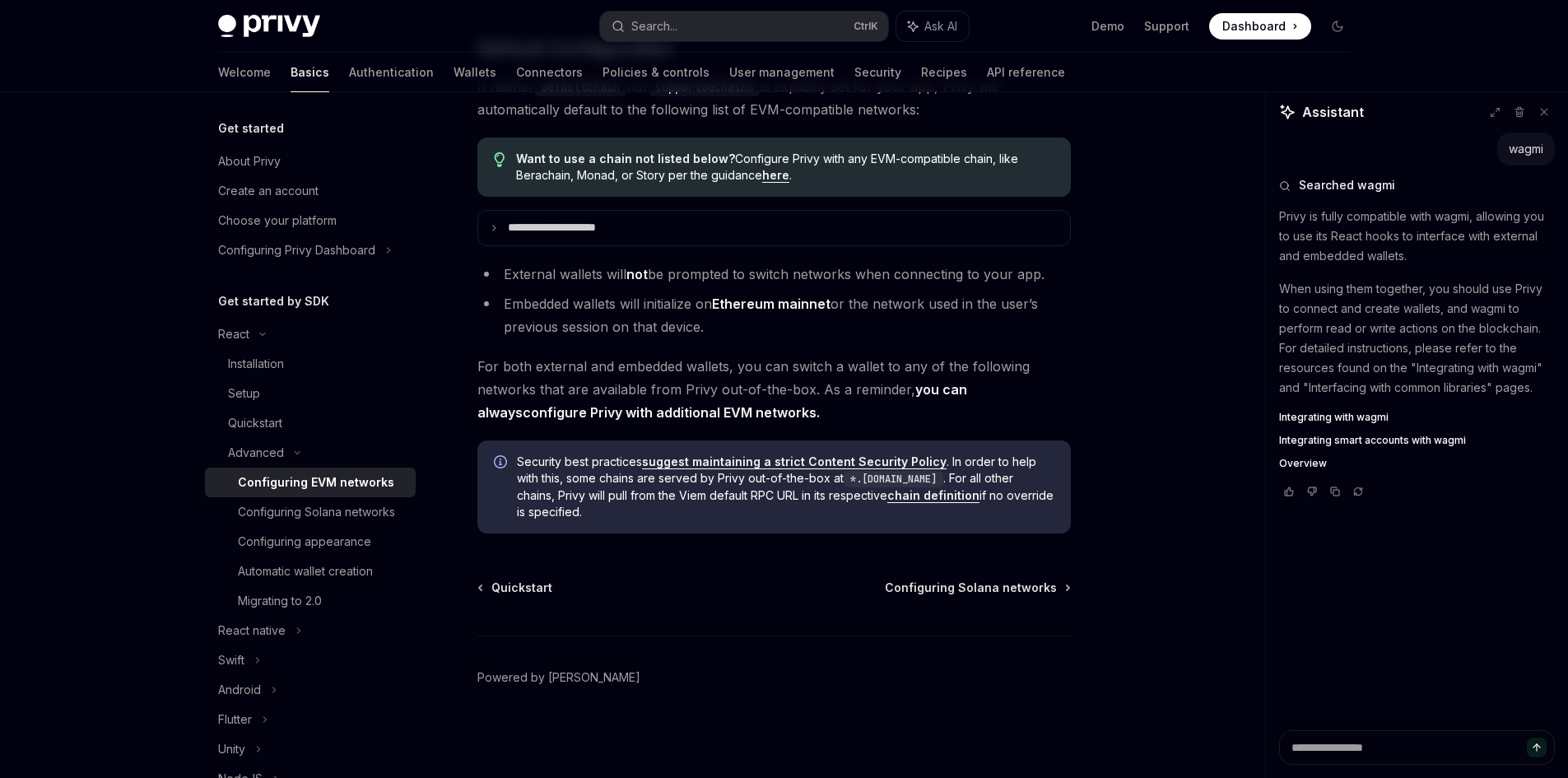
click at [368, 485] on div "Configuring EVM networks" at bounding box center [316, 482] width 157 height 20
click at [349, 507] on div "Configuring Solana networks" at bounding box center [317, 512] width 157 height 20
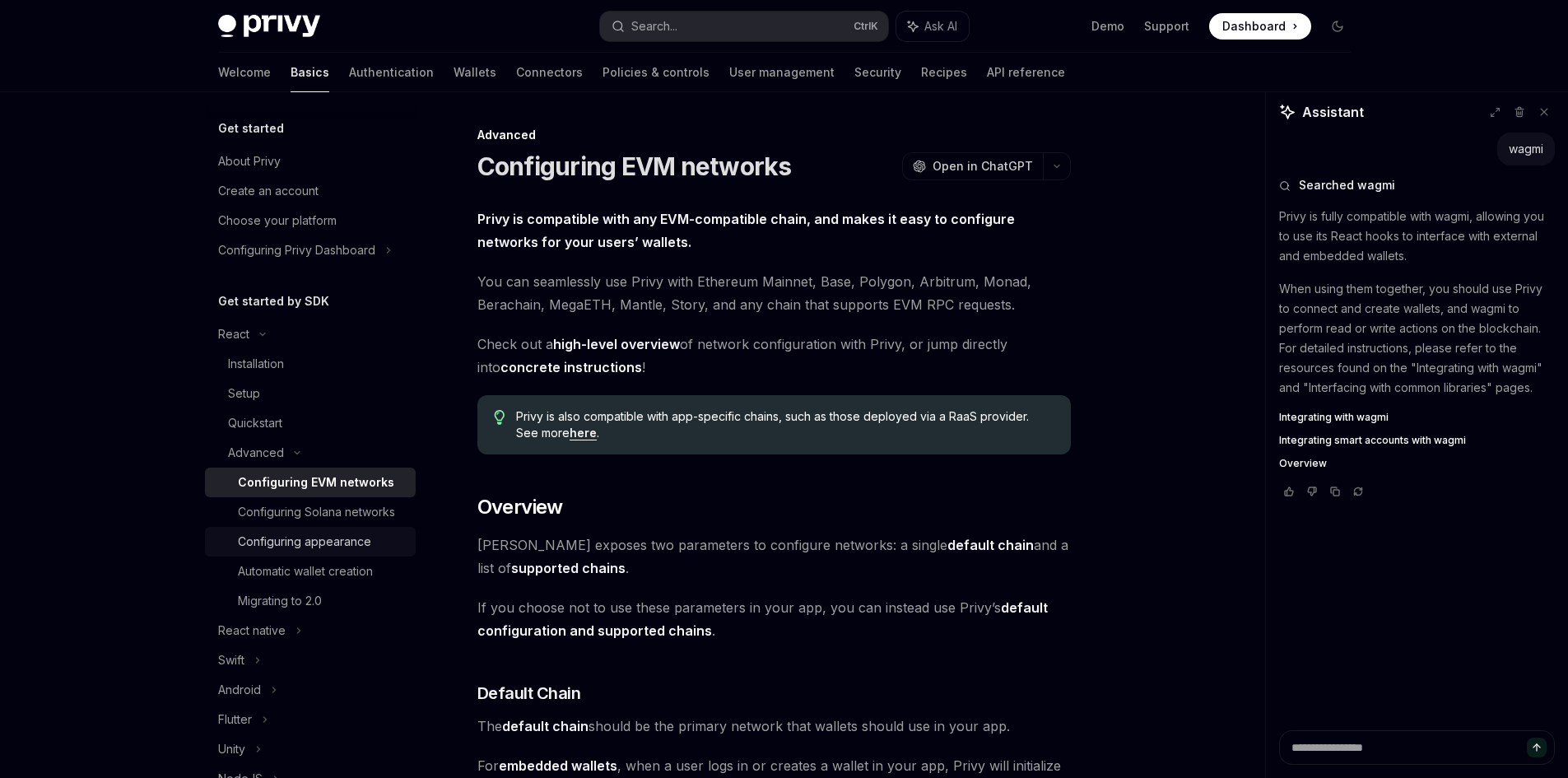
click at [353, 551] on div "Configuring appearance" at bounding box center [305, 541] width 134 height 20
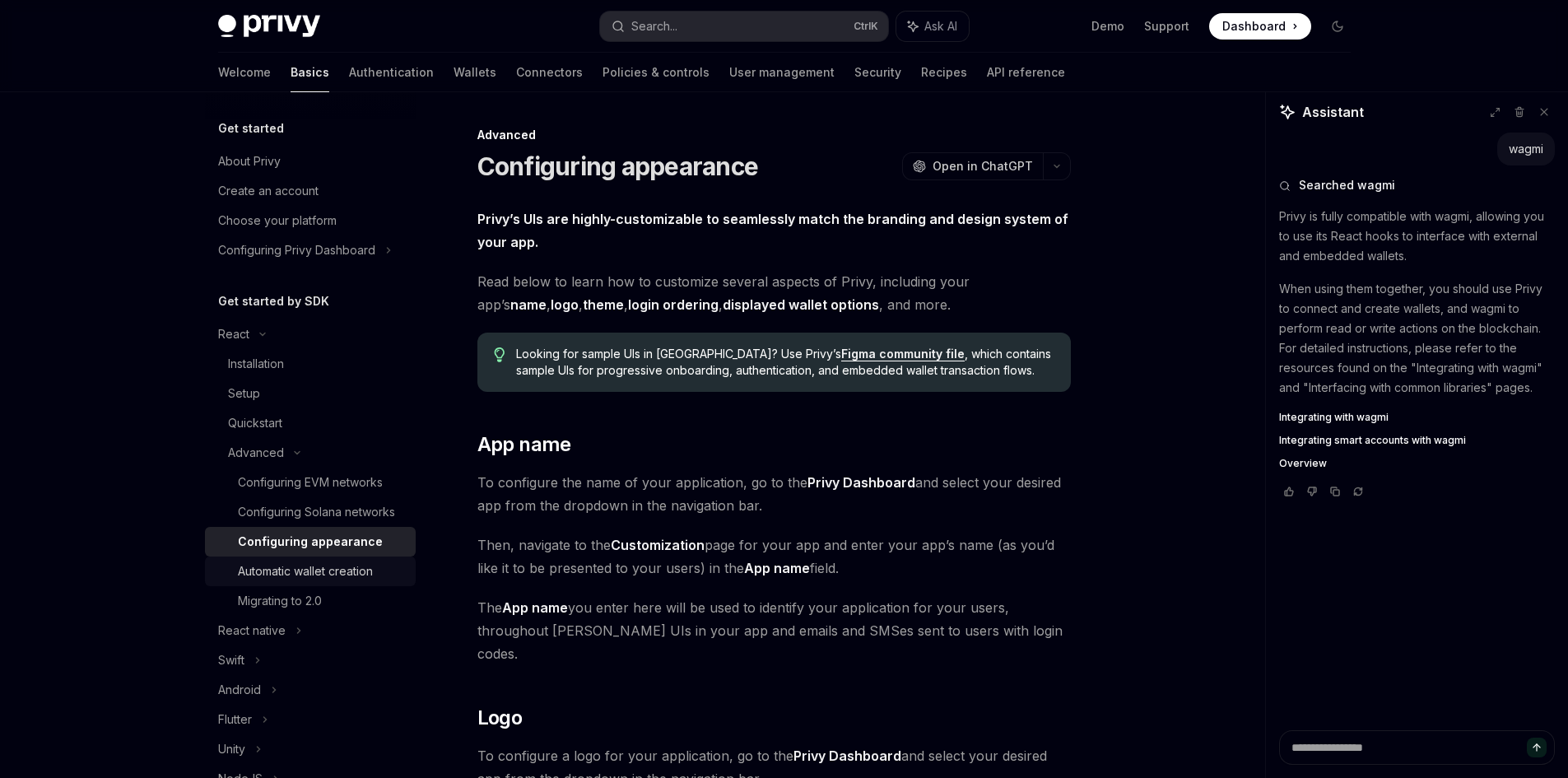
click at [386, 581] on div "Automatic wallet creation" at bounding box center [322, 571] width 168 height 20
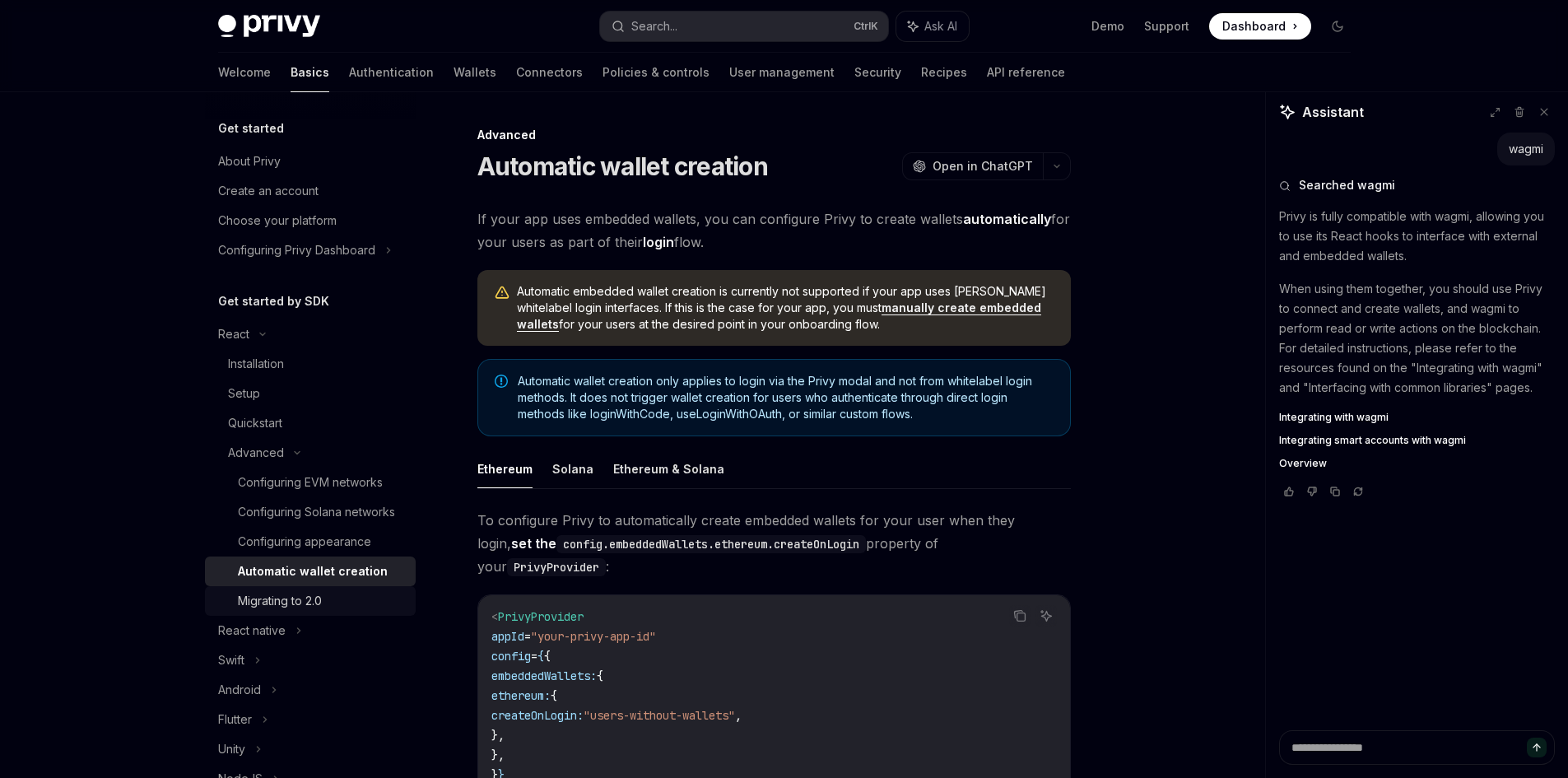
click at [347, 611] on div "Migrating to 2.0" at bounding box center [322, 601] width 168 height 20
type textarea "*"
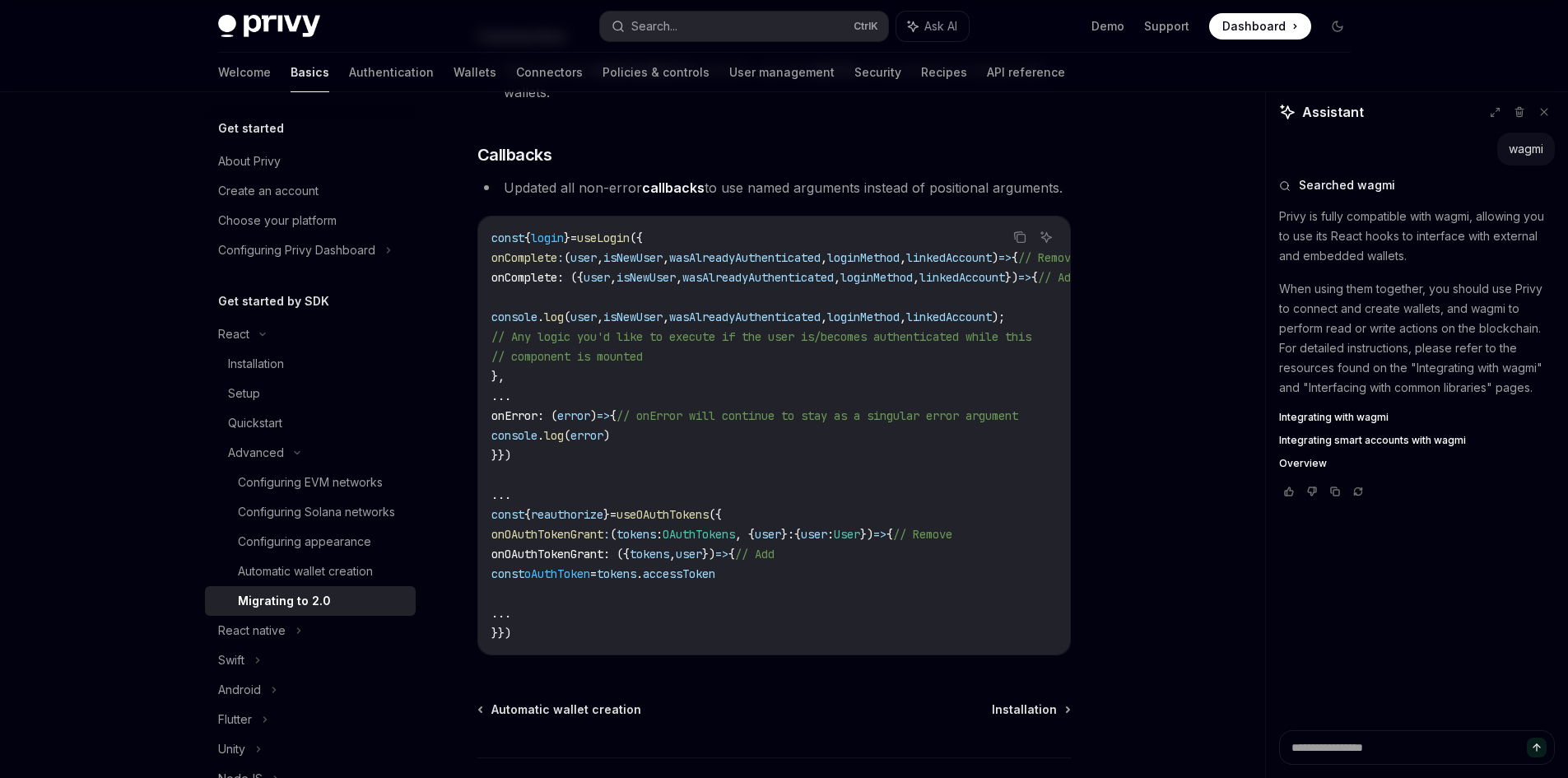
scroll to position [4774, 0]
